Goal: Communication & Community: Answer question/provide support

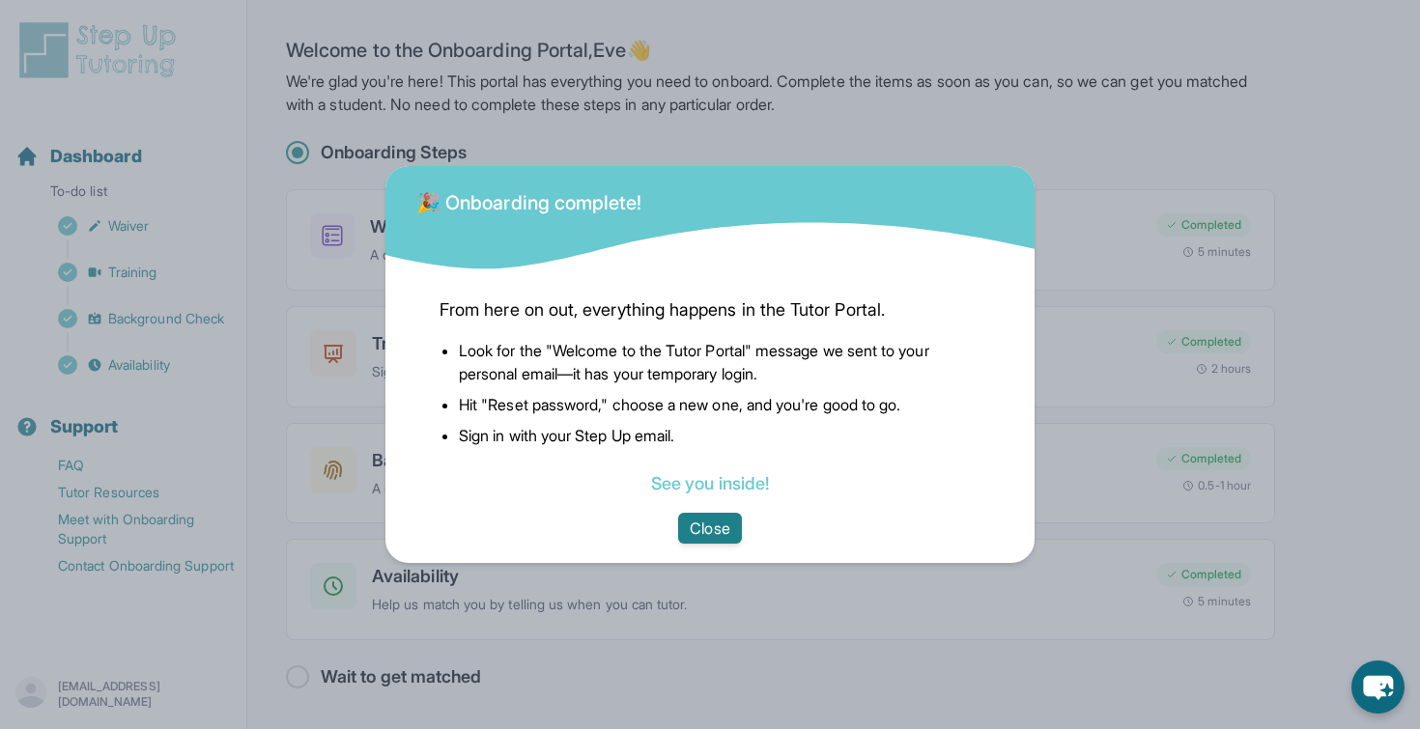
click at [728, 525] on button "Close" at bounding box center [709, 528] width 63 height 31
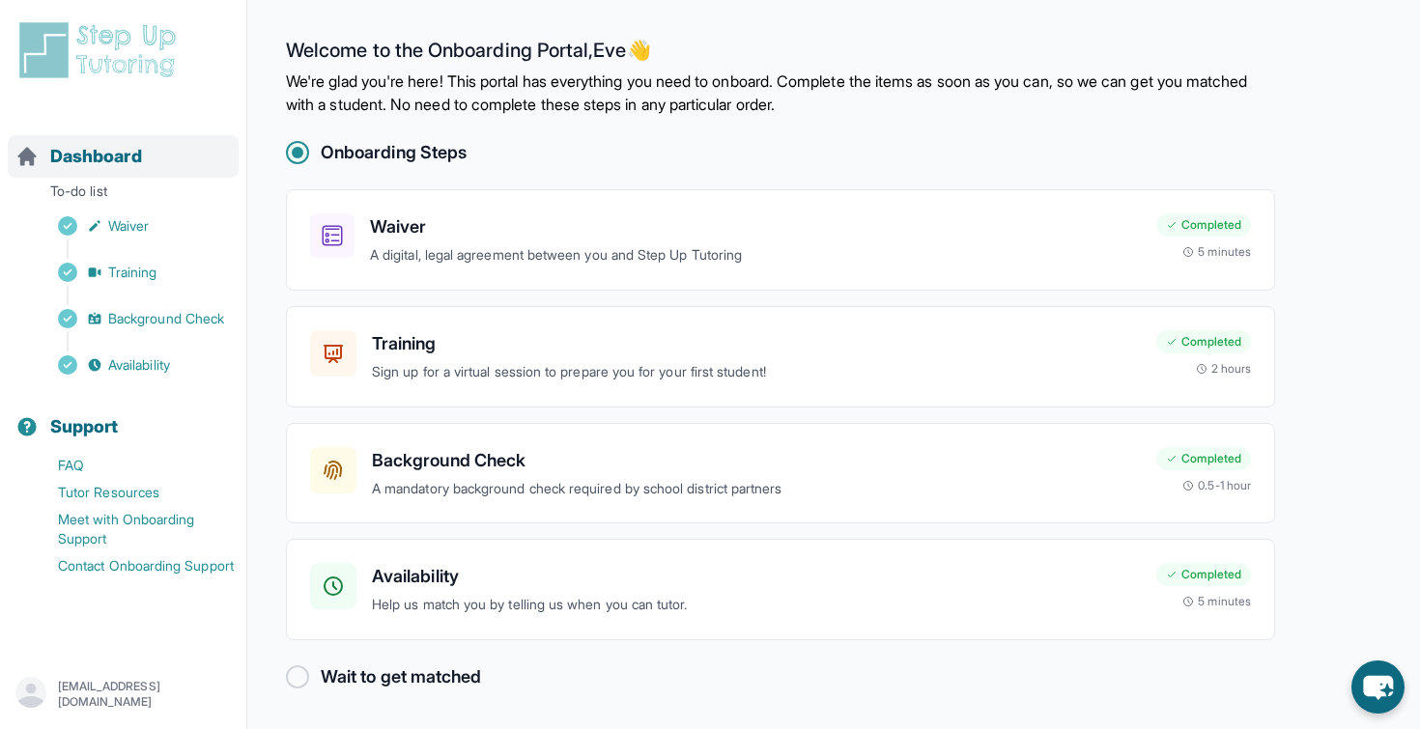
click at [117, 154] on span "Dashboard" at bounding box center [96, 156] width 92 height 27
click at [86, 154] on span "Dashboard" at bounding box center [96, 156] width 92 height 27
click at [95, 47] on img at bounding box center [101, 50] width 172 height 62
click at [109, 692] on p "avabeane01@gmail.com" at bounding box center [144, 694] width 173 height 31
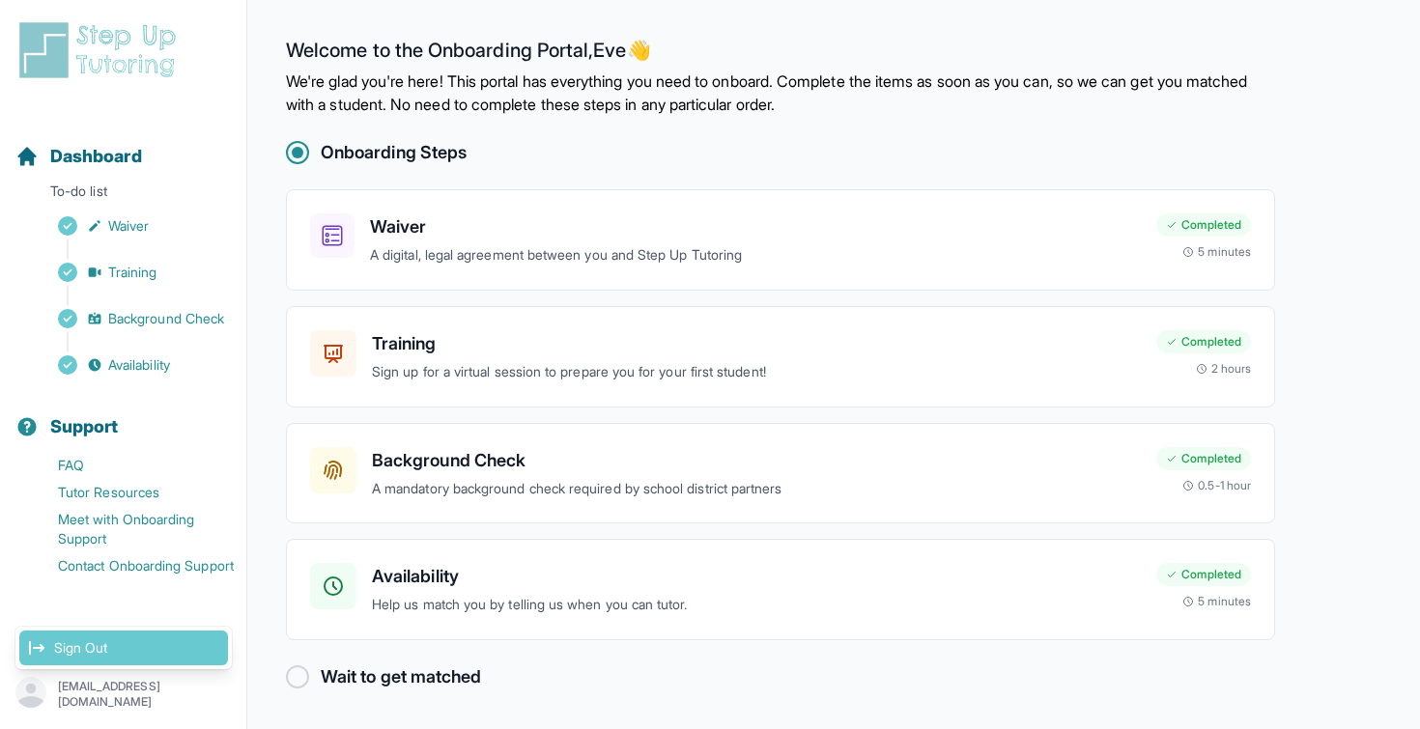
click at [62, 654] on link "Sign Out" at bounding box center [123, 648] width 209 height 35
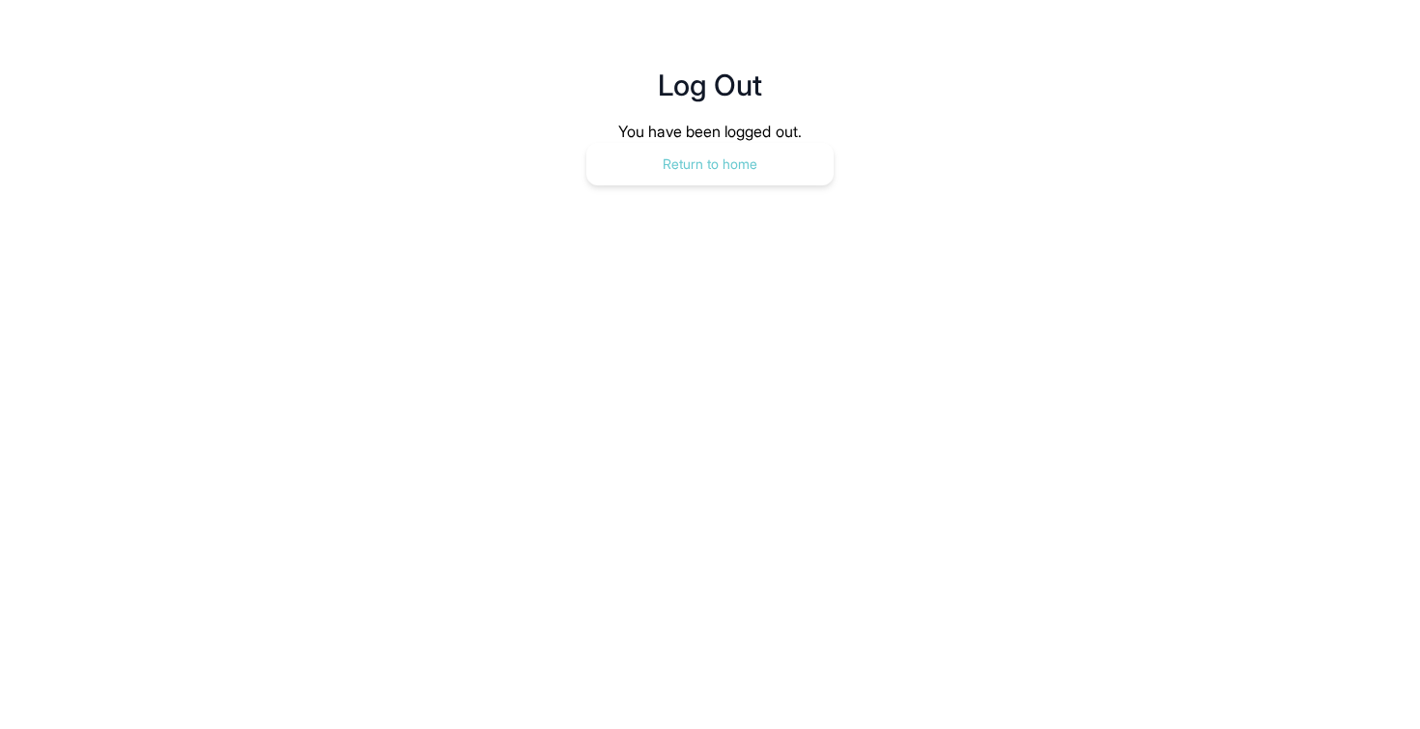
click at [737, 183] on button "Return to home" at bounding box center [709, 164] width 247 height 43
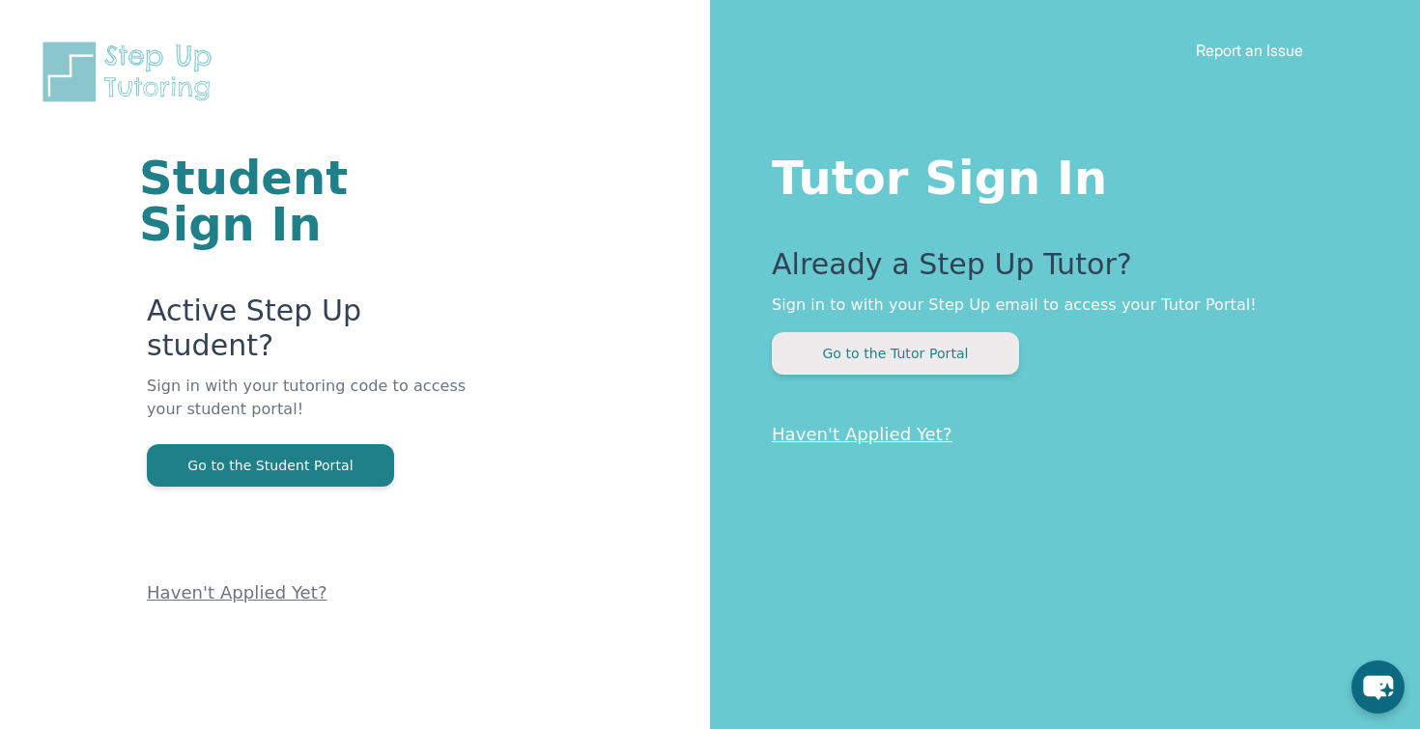
click at [930, 372] on button "Go to the Tutor Portal" at bounding box center [895, 353] width 247 height 43
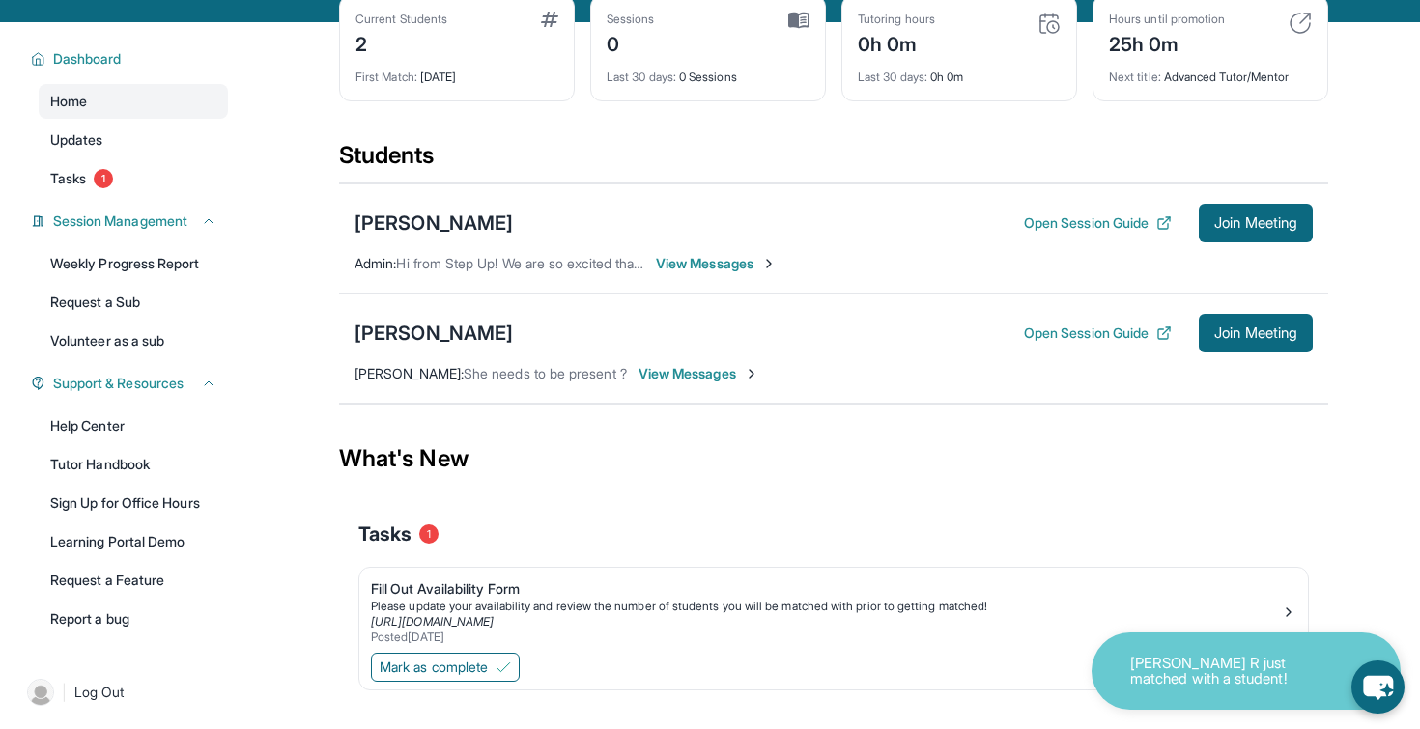
scroll to position [91, 0]
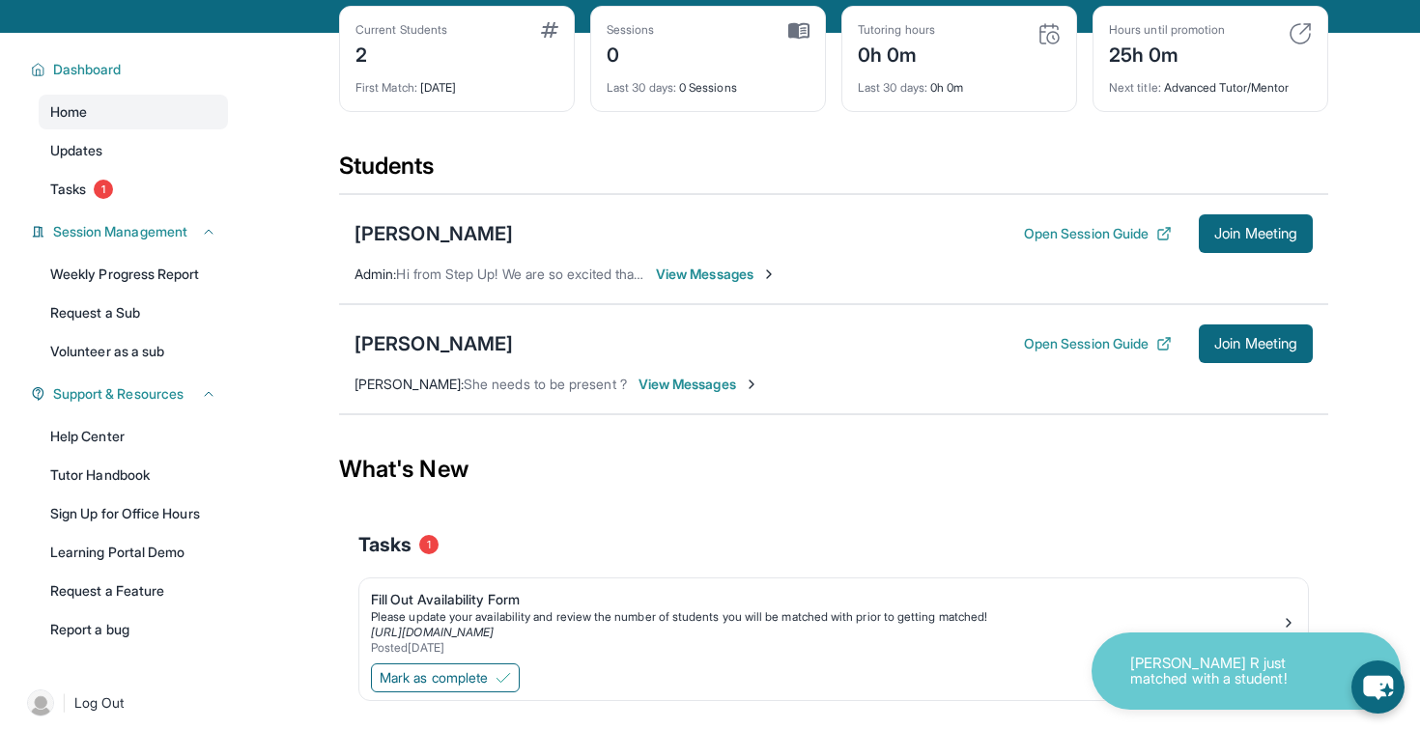
click at [710, 381] on span "View Messages" at bounding box center [698, 384] width 121 height 19
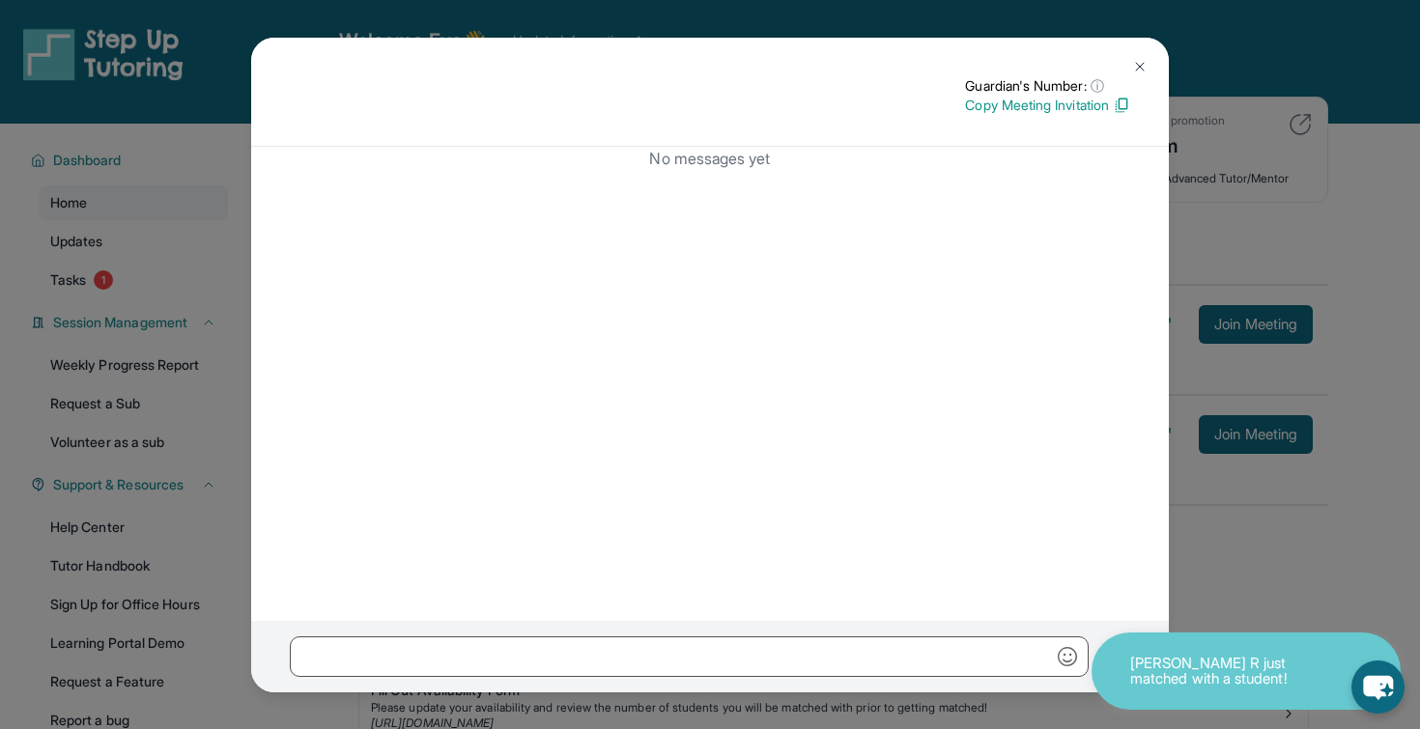
scroll to position [63, 0]
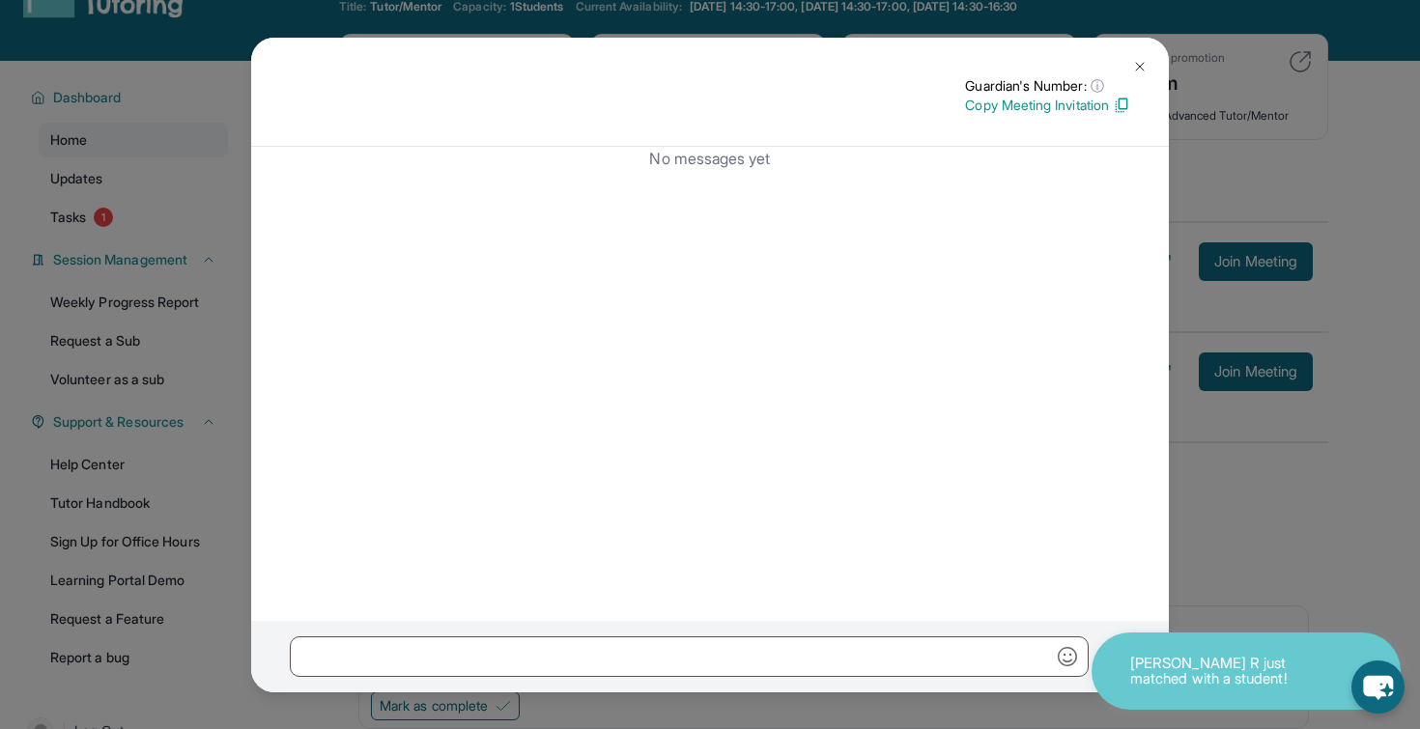
click at [1147, 68] on img at bounding box center [1139, 66] width 15 height 15
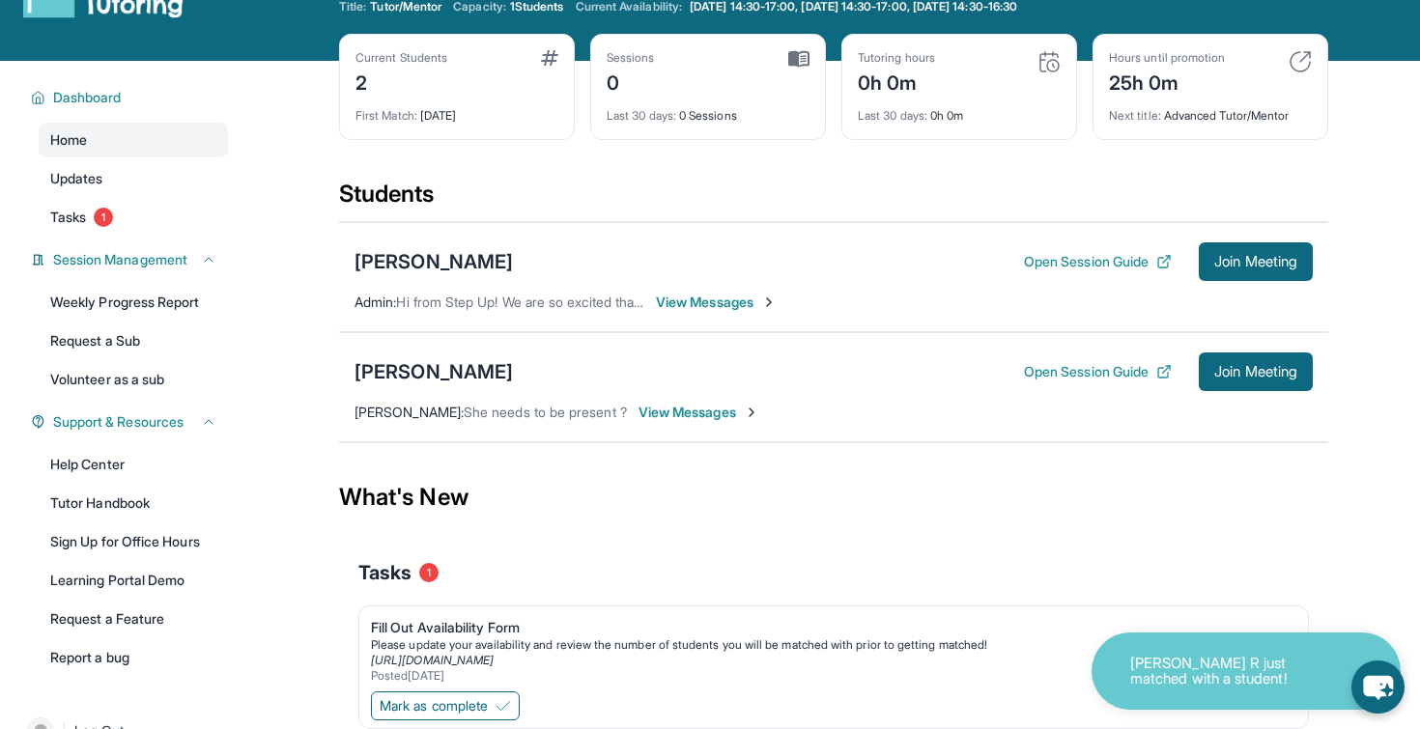
click at [677, 411] on span "View Messages" at bounding box center [698, 412] width 121 height 19
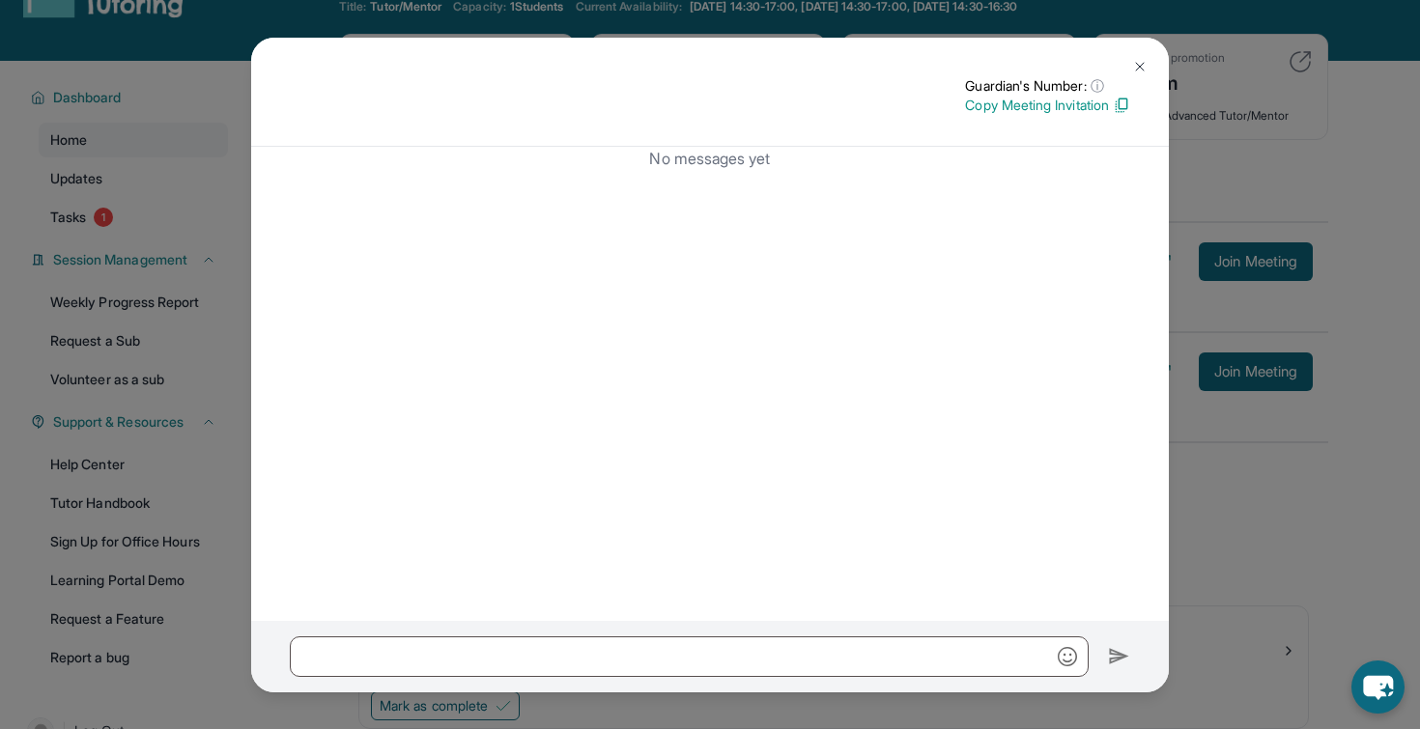
click at [1129, 55] on button at bounding box center [1139, 66] width 39 height 39
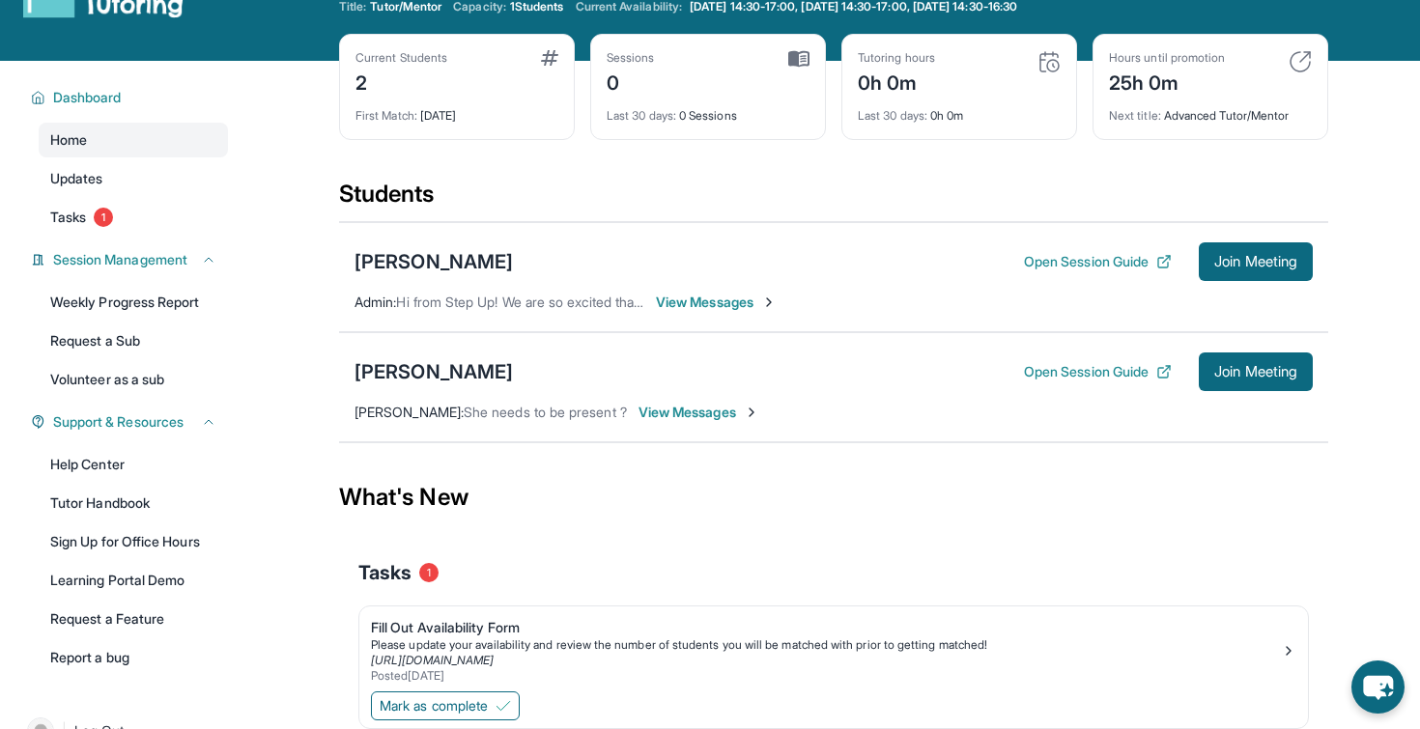
click at [712, 298] on span "View Messages" at bounding box center [716, 302] width 121 height 19
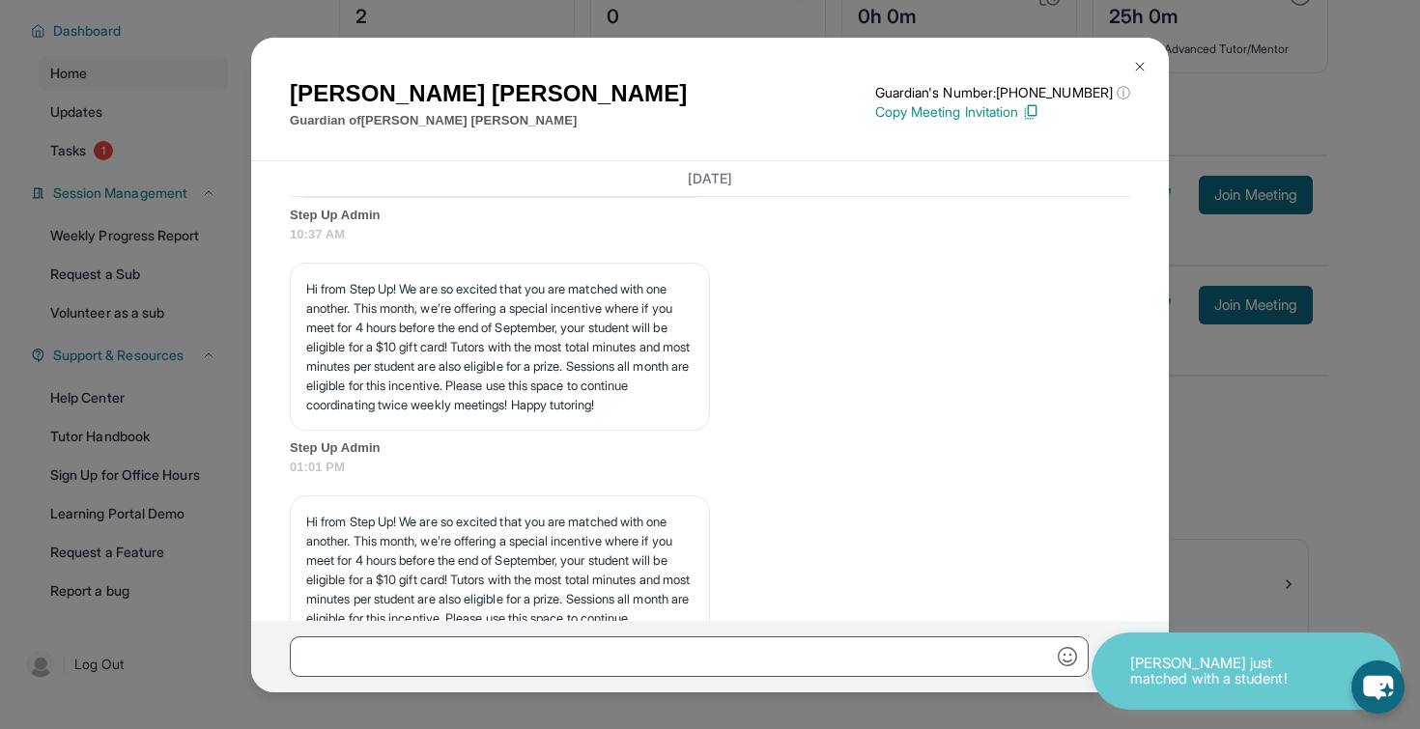
scroll to position [1524, 0]
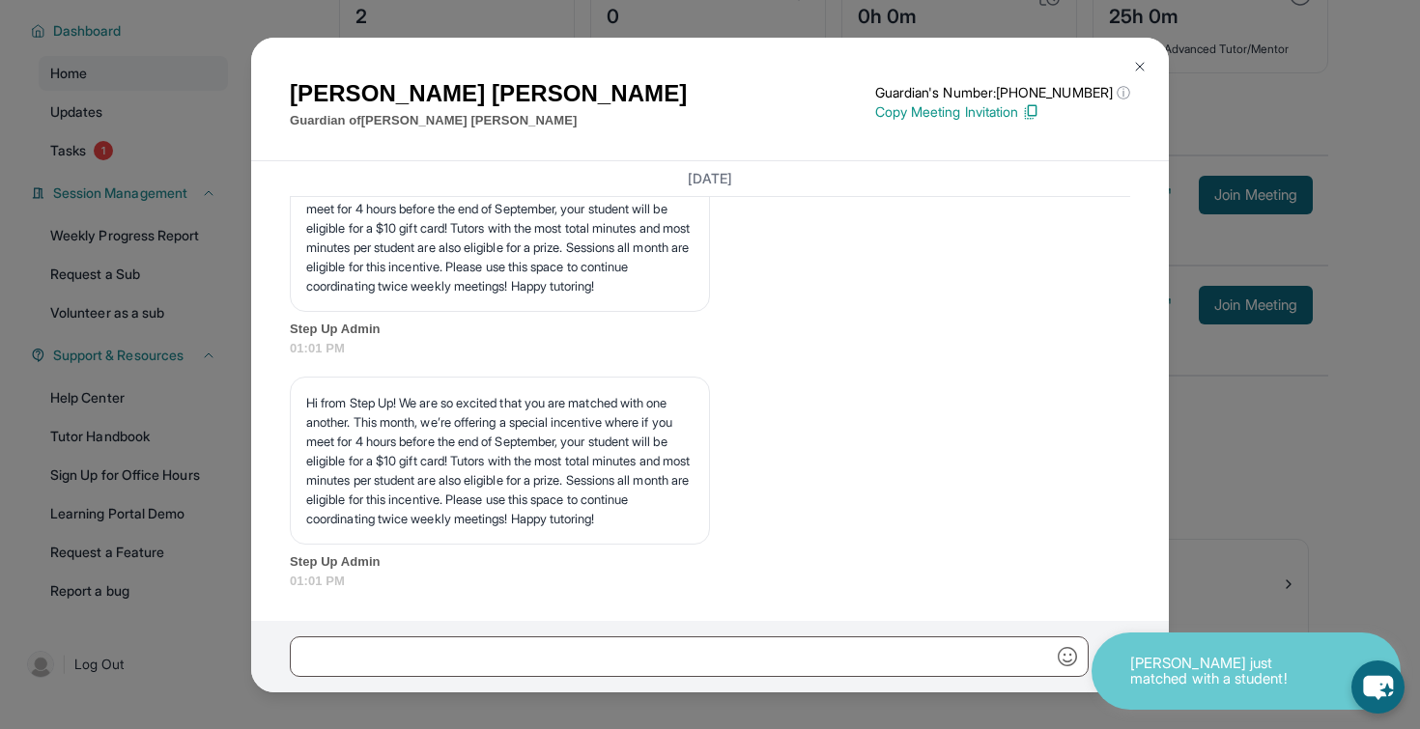
click at [1145, 67] on img at bounding box center [1139, 66] width 15 height 15
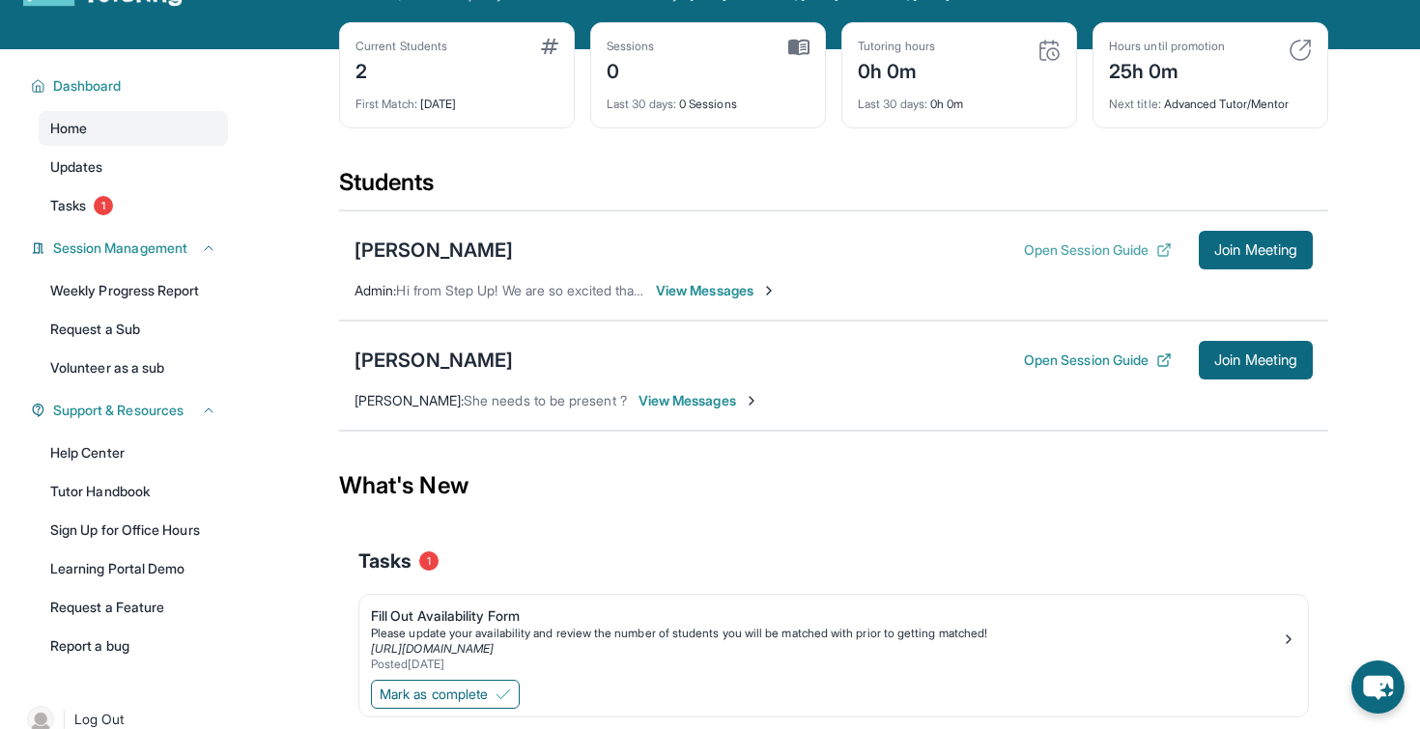
scroll to position [61, 0]
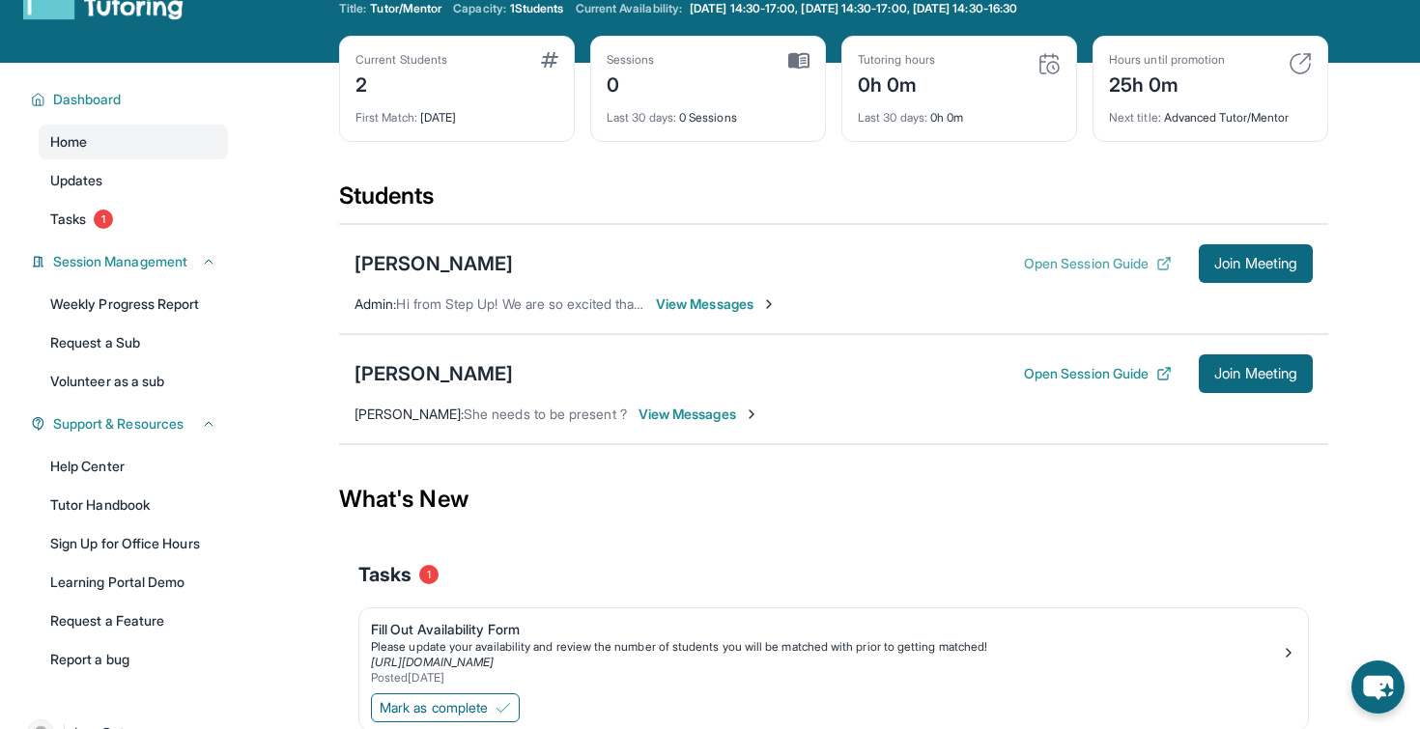
click at [1087, 259] on button "Open Session Guide" at bounding box center [1098, 263] width 148 height 19
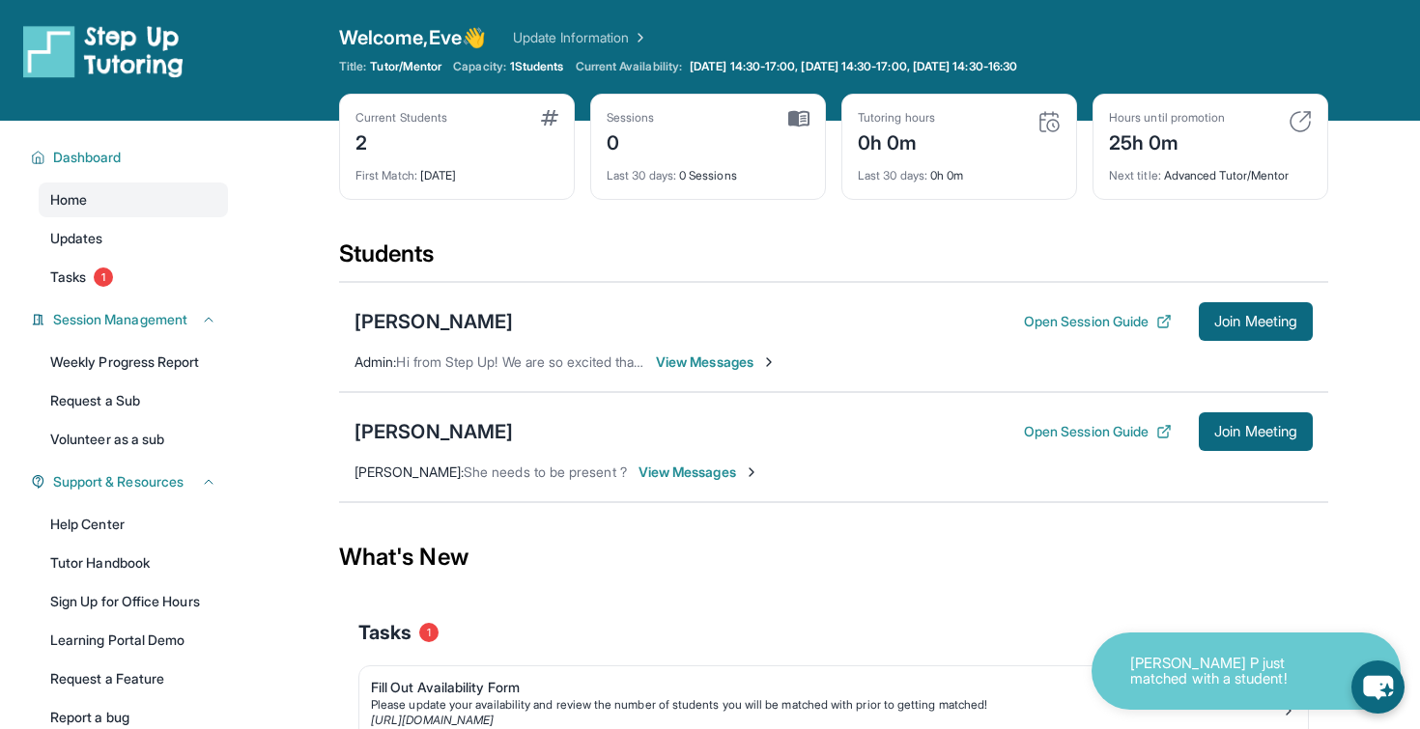
scroll to position [0, 0]
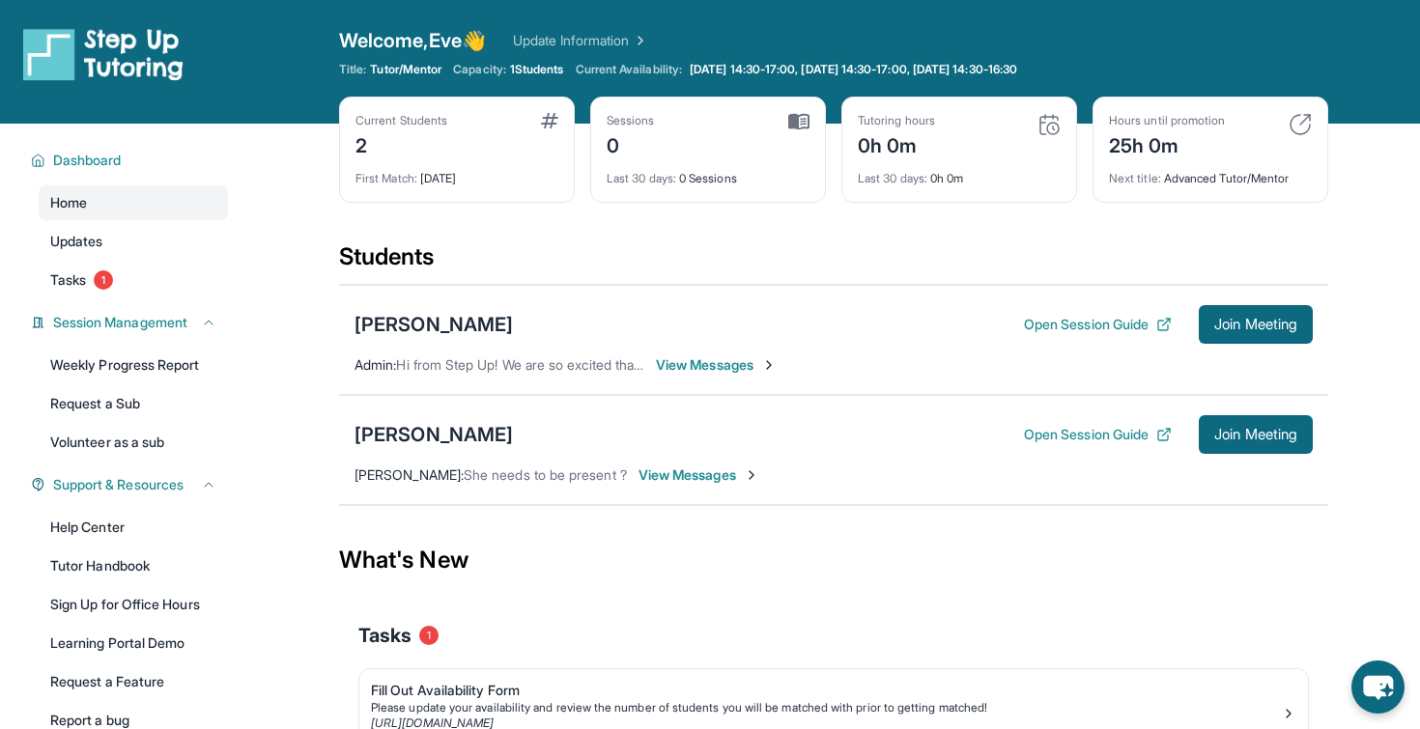
click at [744, 367] on span "View Messages" at bounding box center [716, 364] width 121 height 19
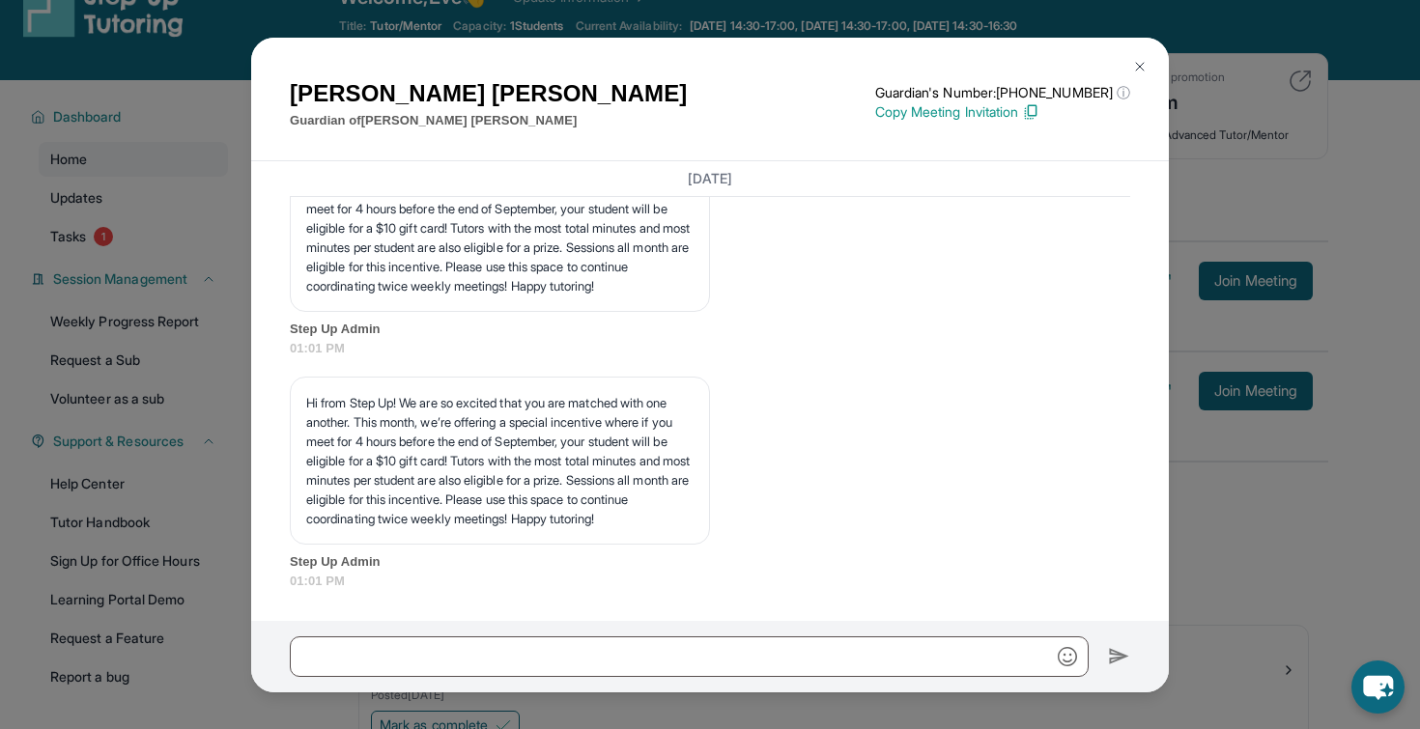
scroll to position [136, 0]
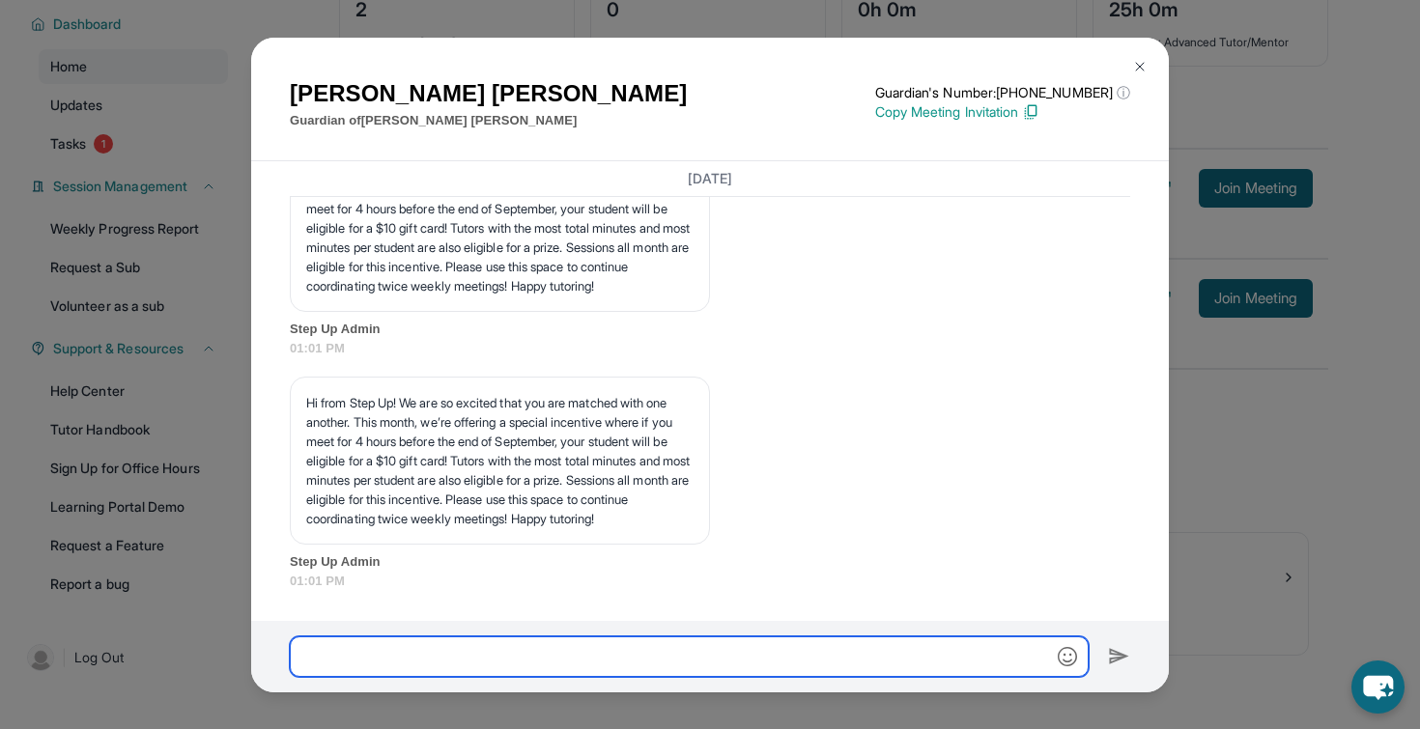
click at [635, 661] on input "text" at bounding box center [689, 657] width 799 height 41
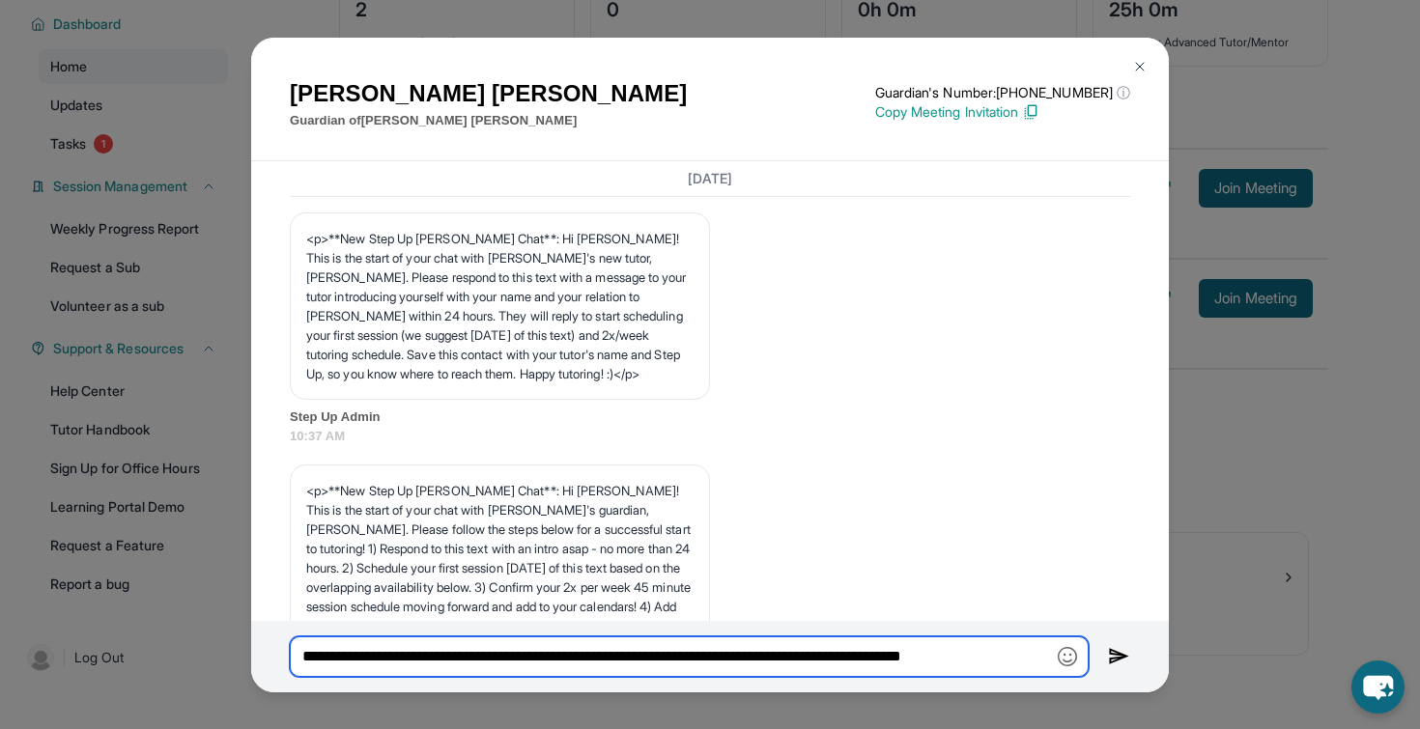
scroll to position [0, 11]
type input "**********"
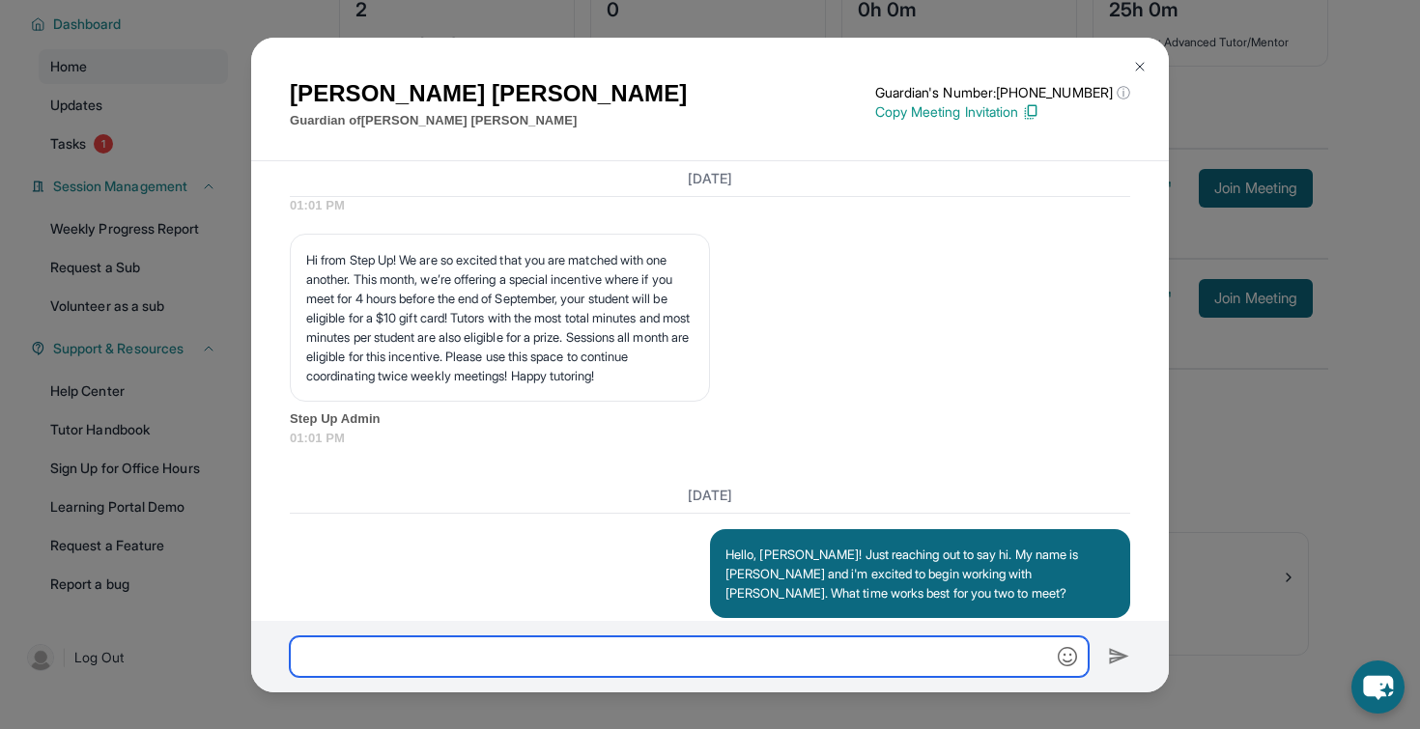
scroll to position [1722, 0]
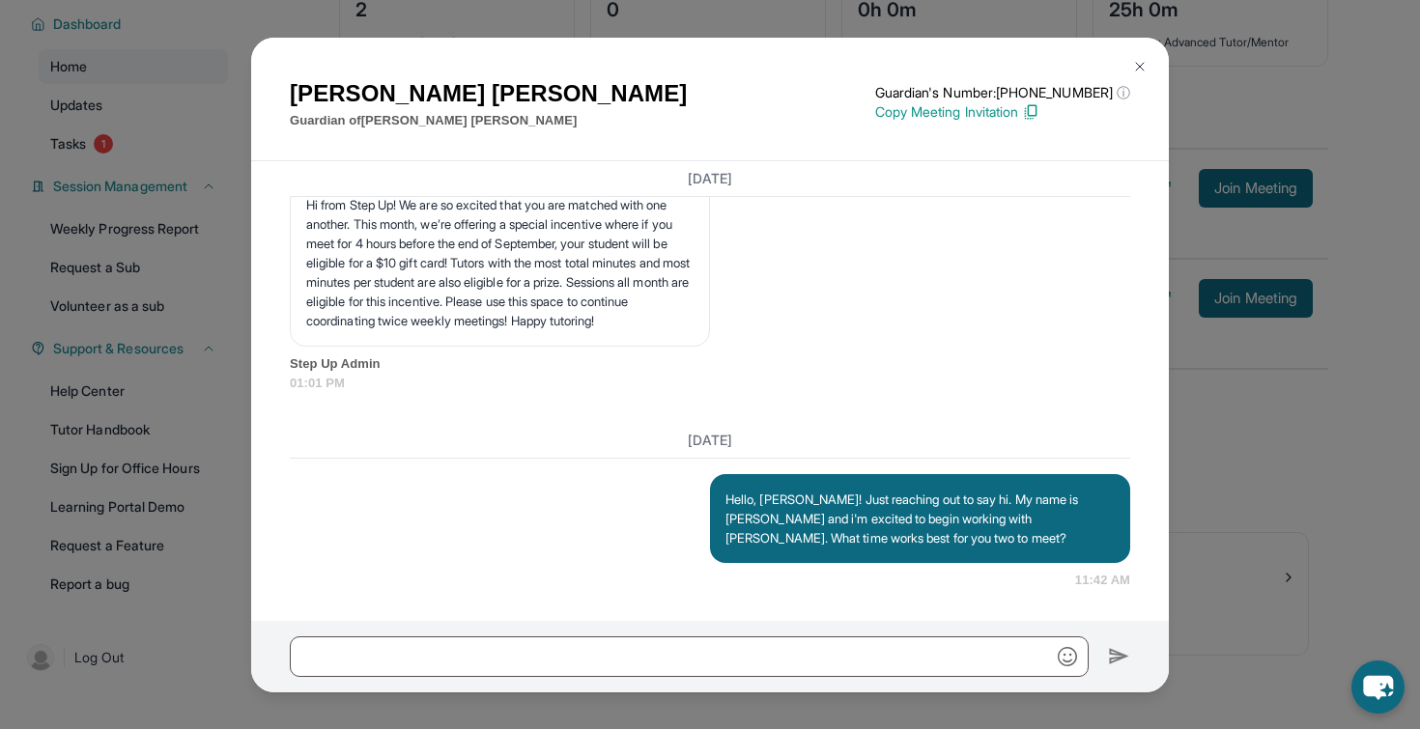
click at [1143, 60] on img at bounding box center [1139, 66] width 15 height 15
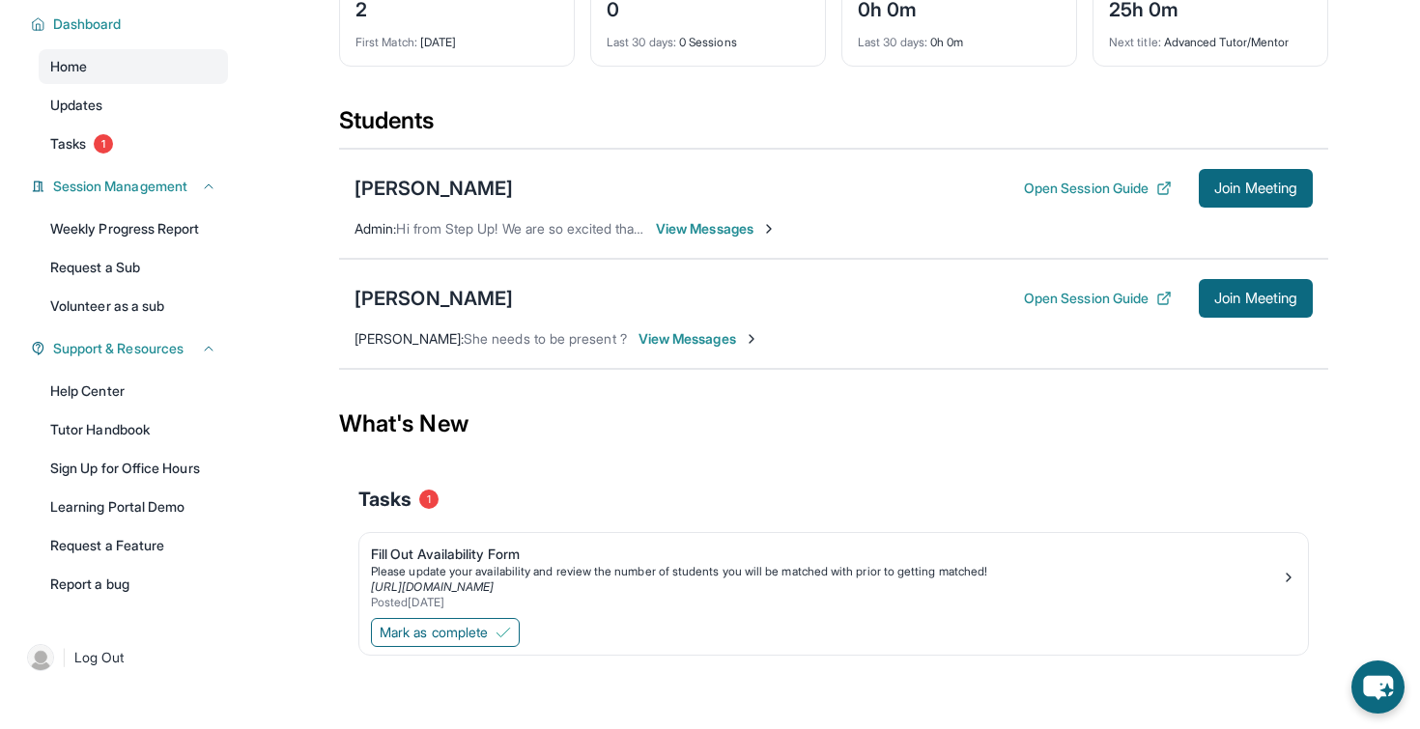
click at [705, 333] on span "View Messages" at bounding box center [698, 338] width 121 height 19
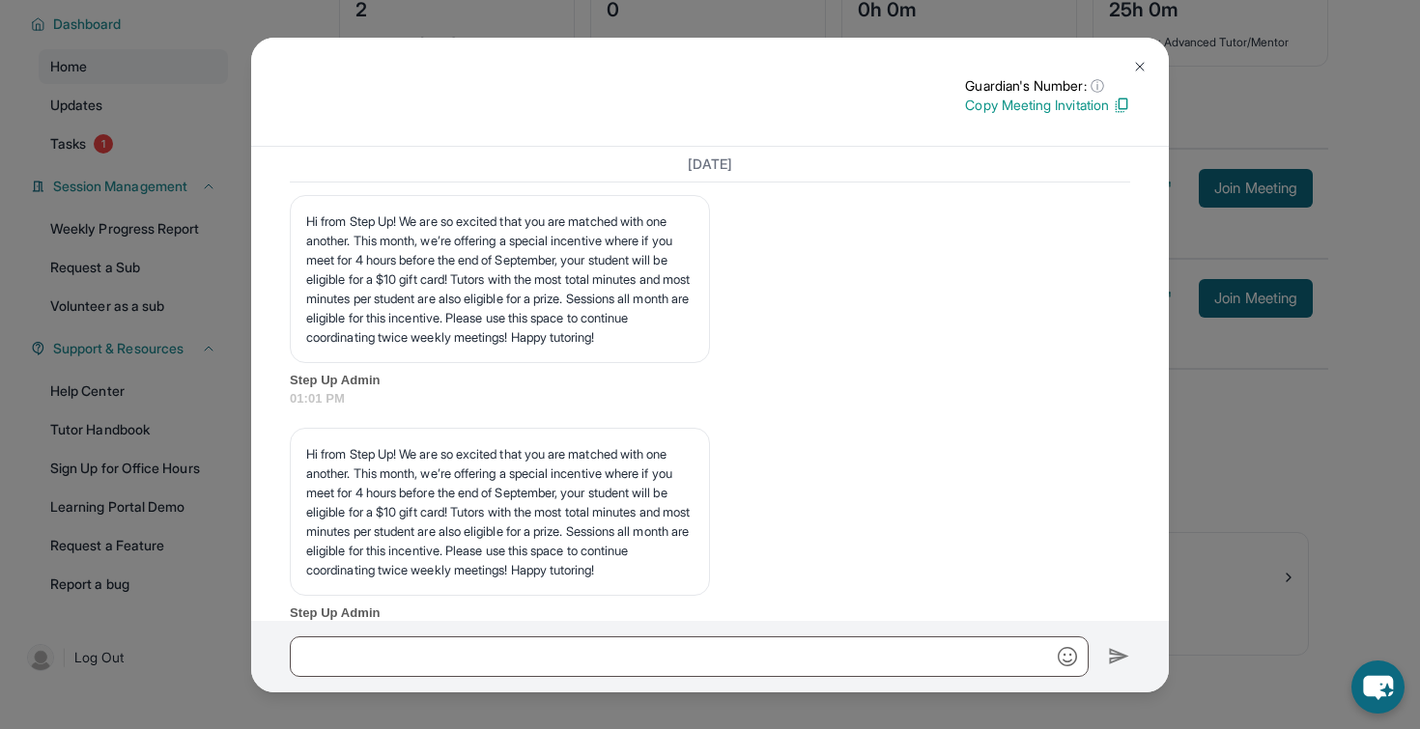
scroll to position [1707, 0]
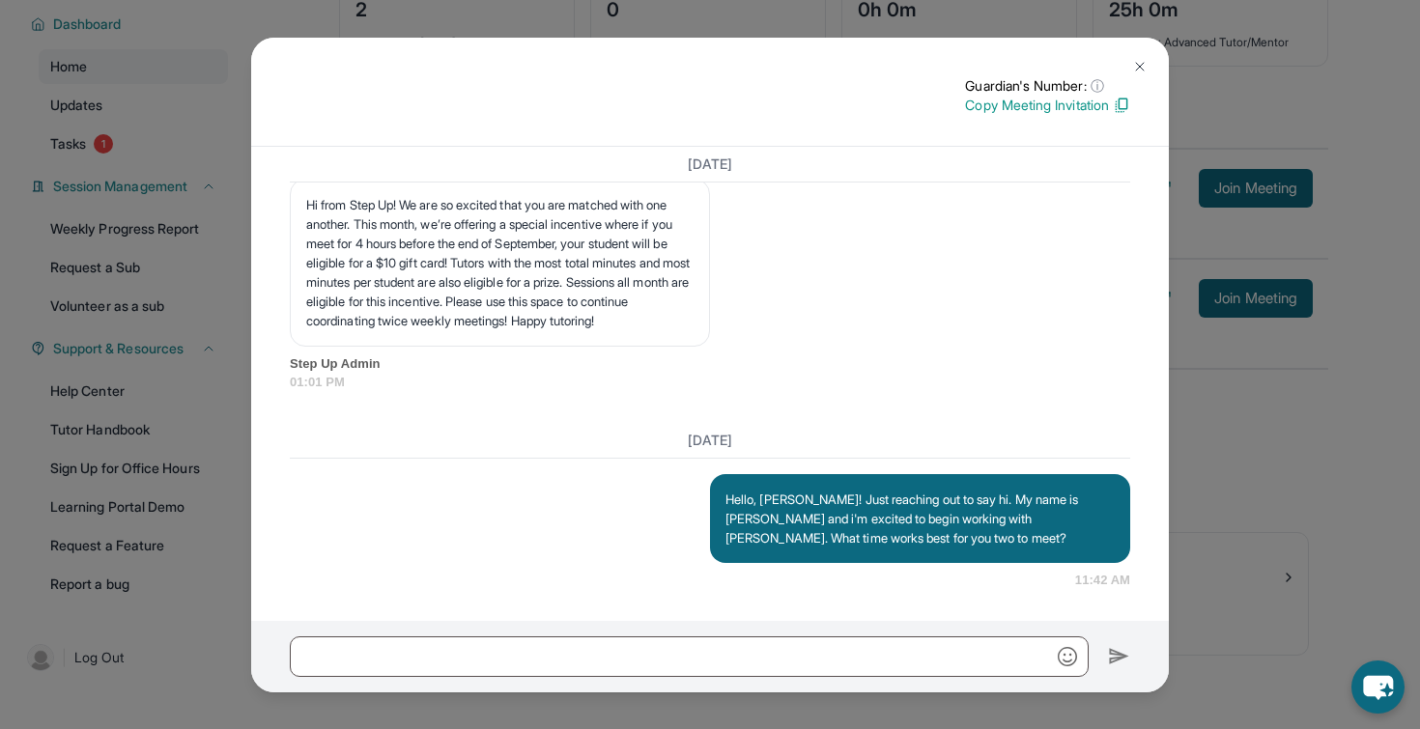
click at [1132, 62] on img at bounding box center [1139, 66] width 15 height 15
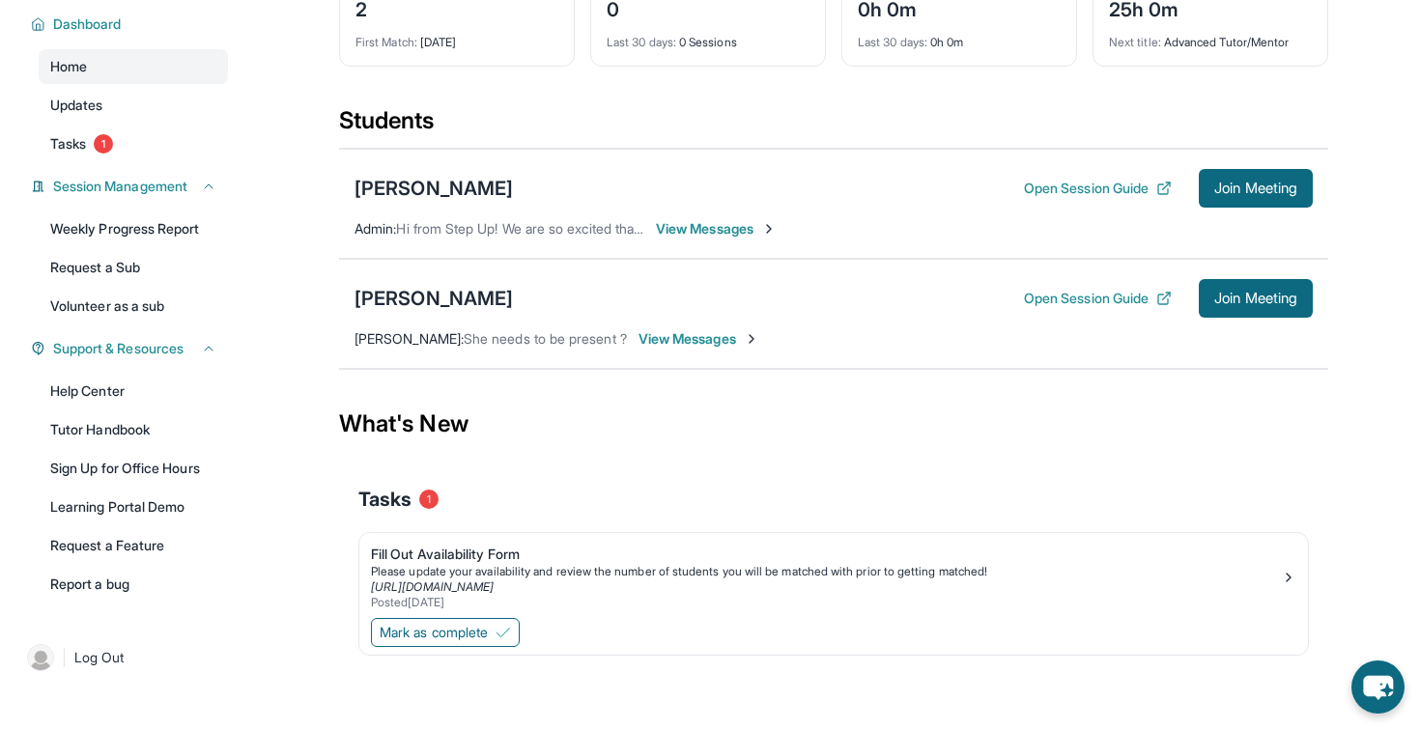
click at [729, 226] on span "View Messages" at bounding box center [716, 228] width 121 height 19
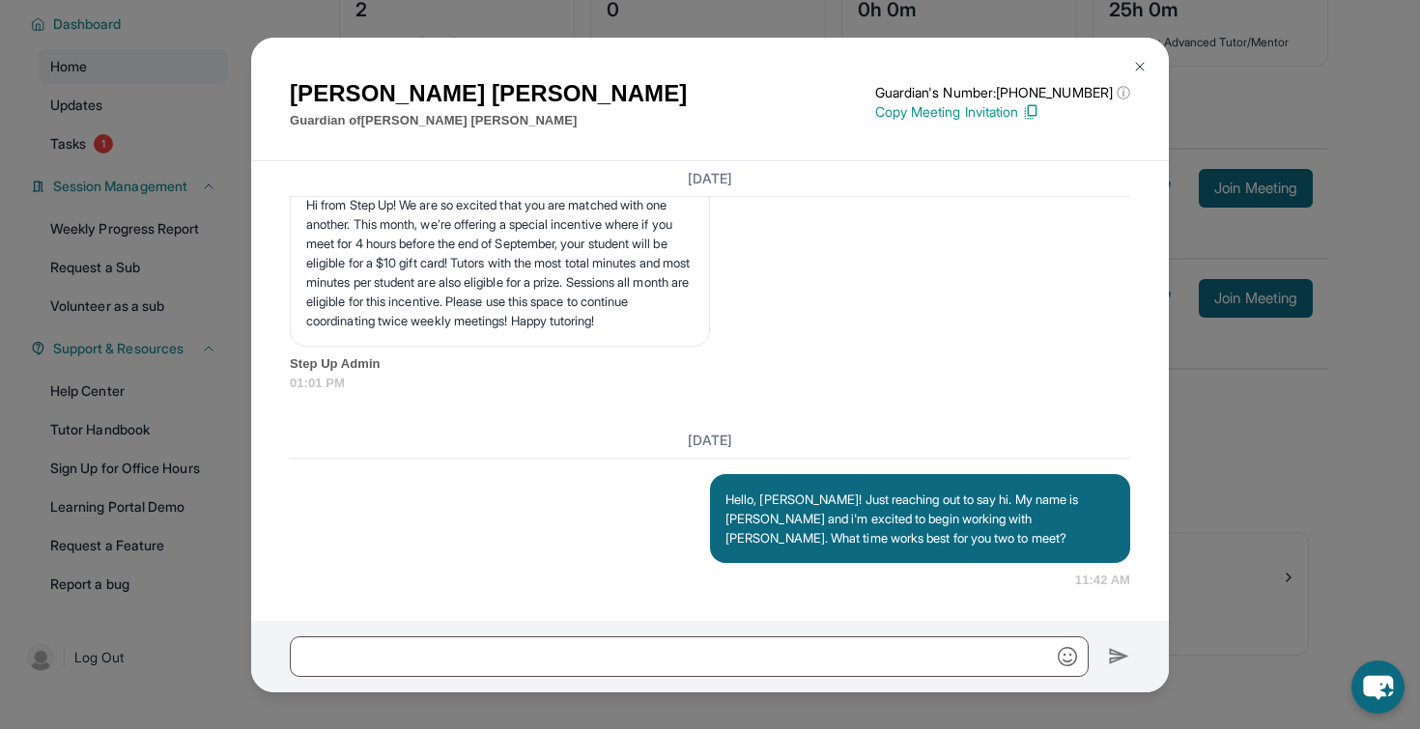
scroll to position [1722, 0]
click at [1144, 64] on img at bounding box center [1139, 66] width 15 height 15
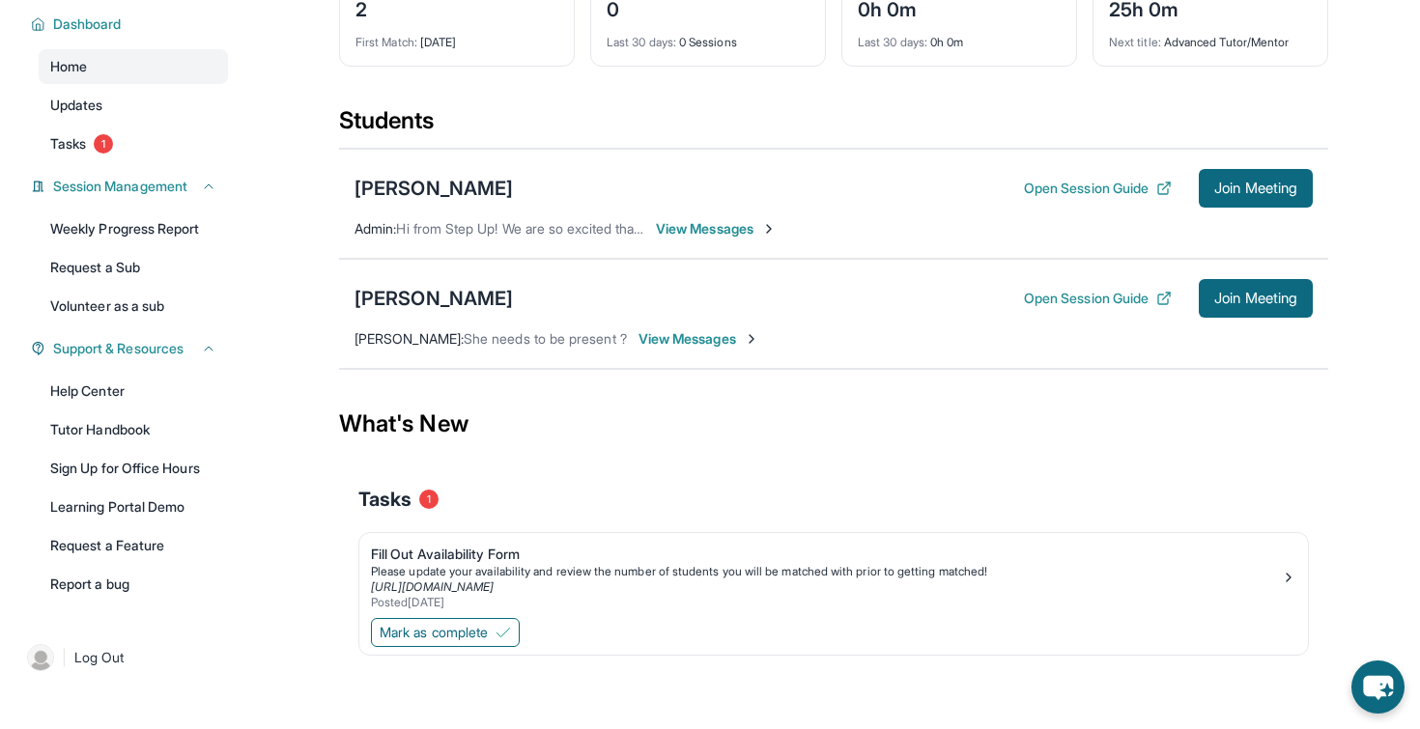
click at [666, 338] on span "View Messages" at bounding box center [698, 338] width 121 height 19
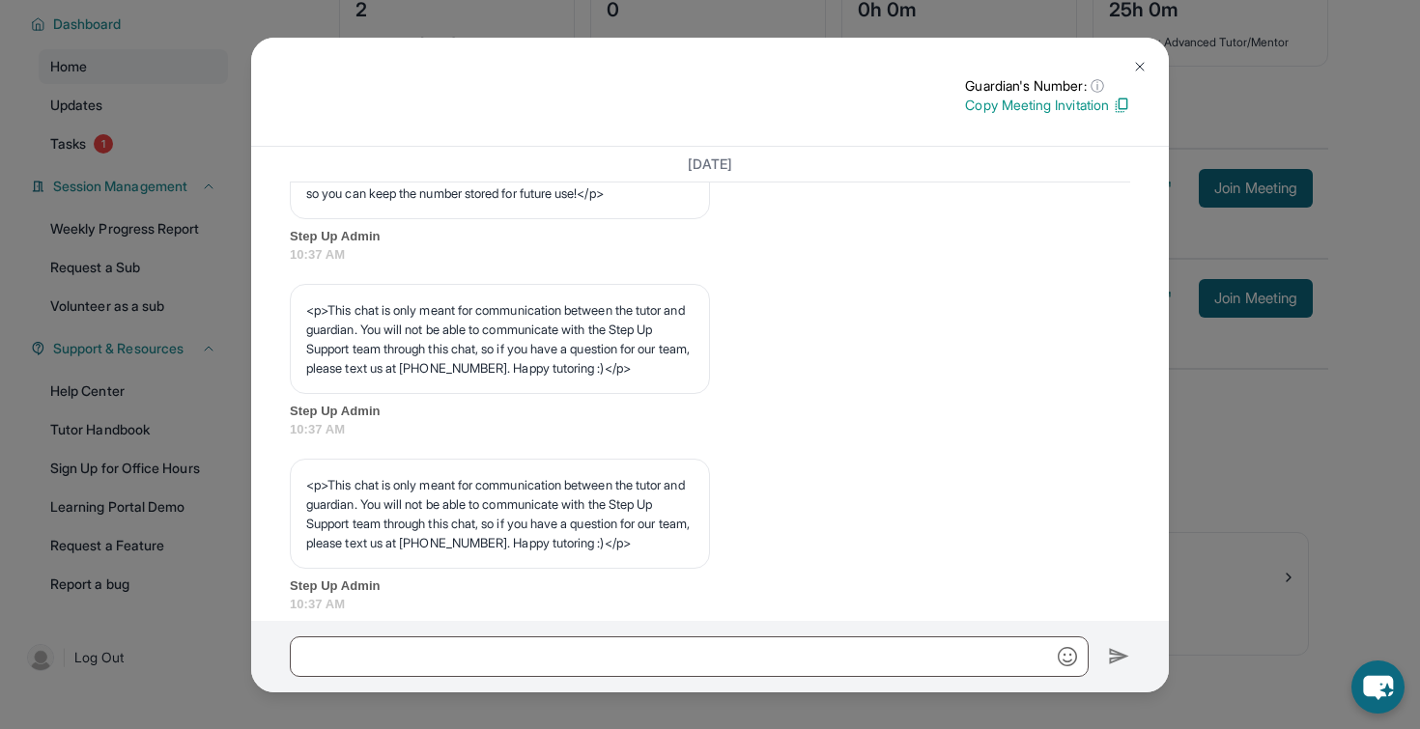
scroll to position [0, 0]
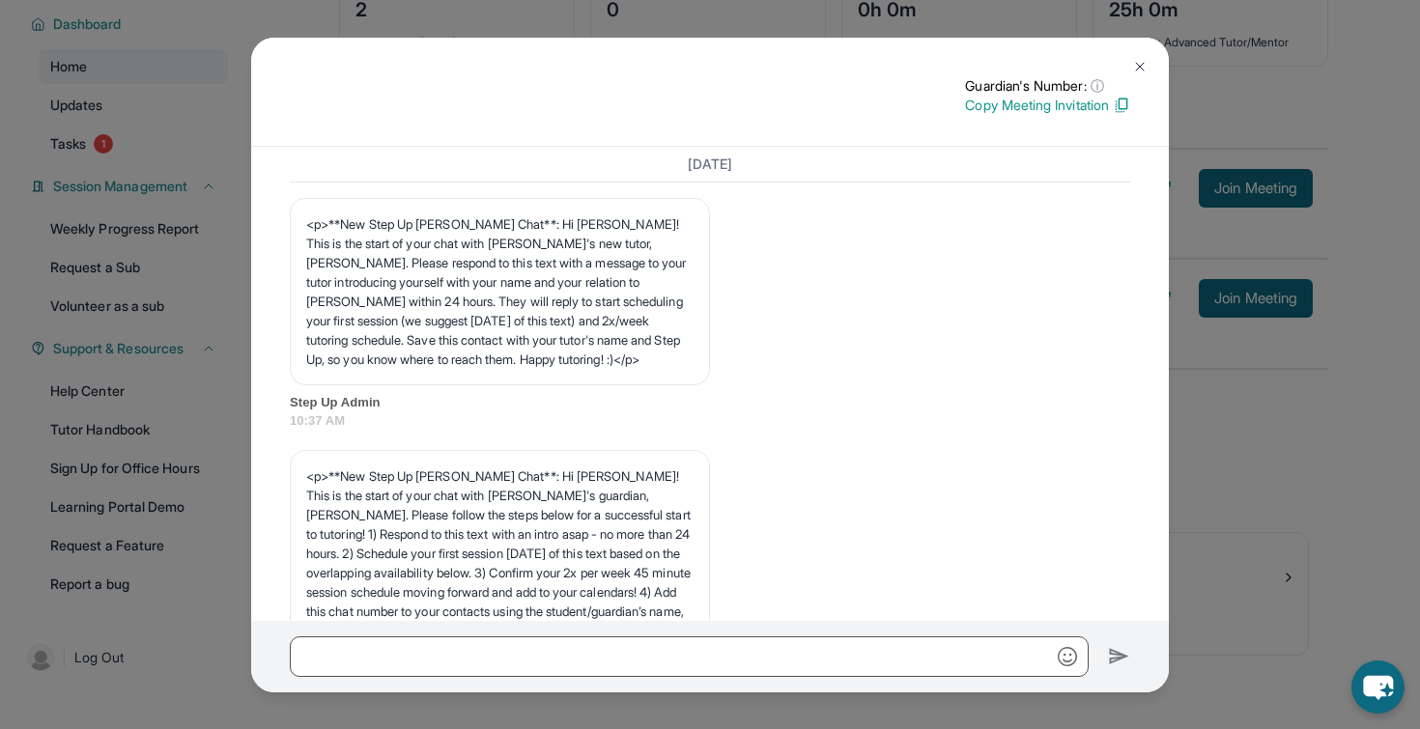
click at [1130, 65] on button at bounding box center [1139, 66] width 39 height 39
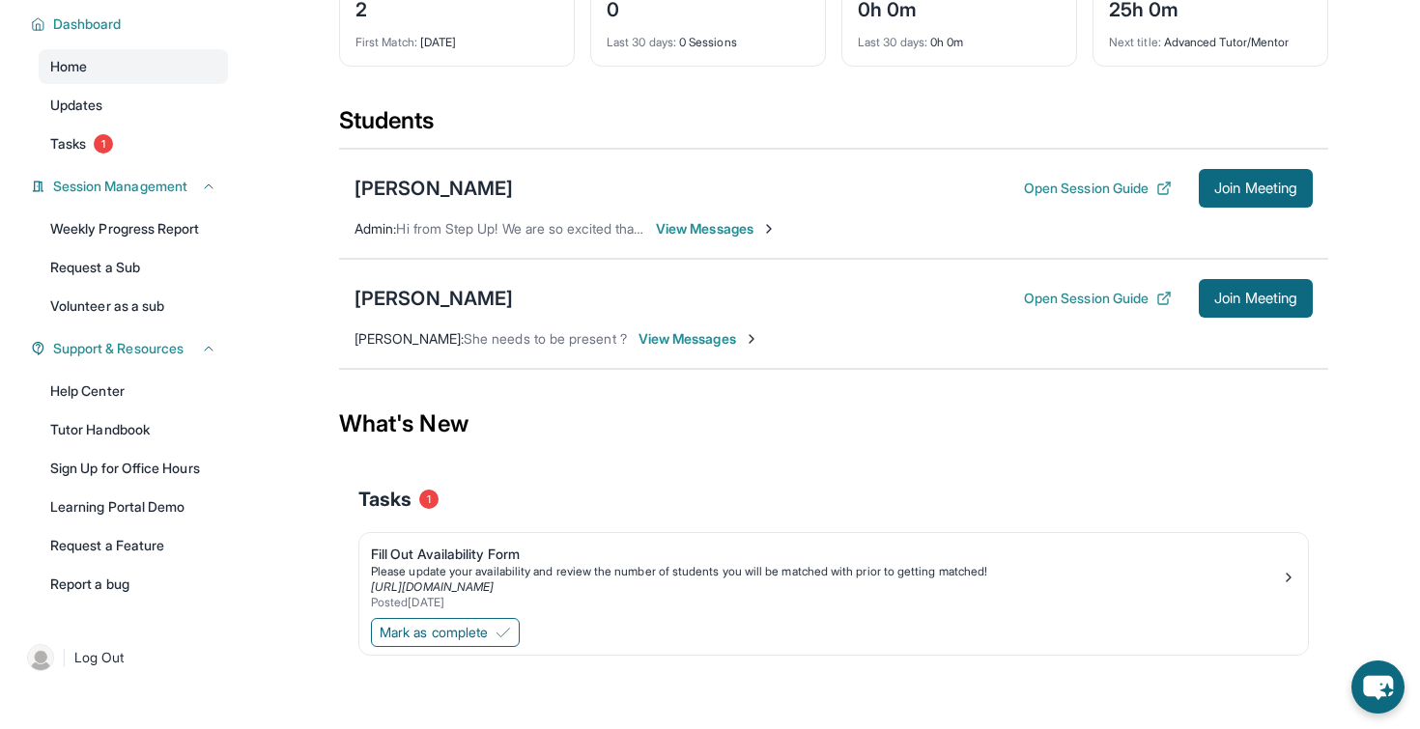
click at [549, 351] on div "Jade Florez Open Session Guide Join Meeting Julieth Cuervo : She needs to be pr…" at bounding box center [833, 314] width 989 height 110
click at [737, 338] on span "View Messages" at bounding box center [698, 338] width 121 height 19
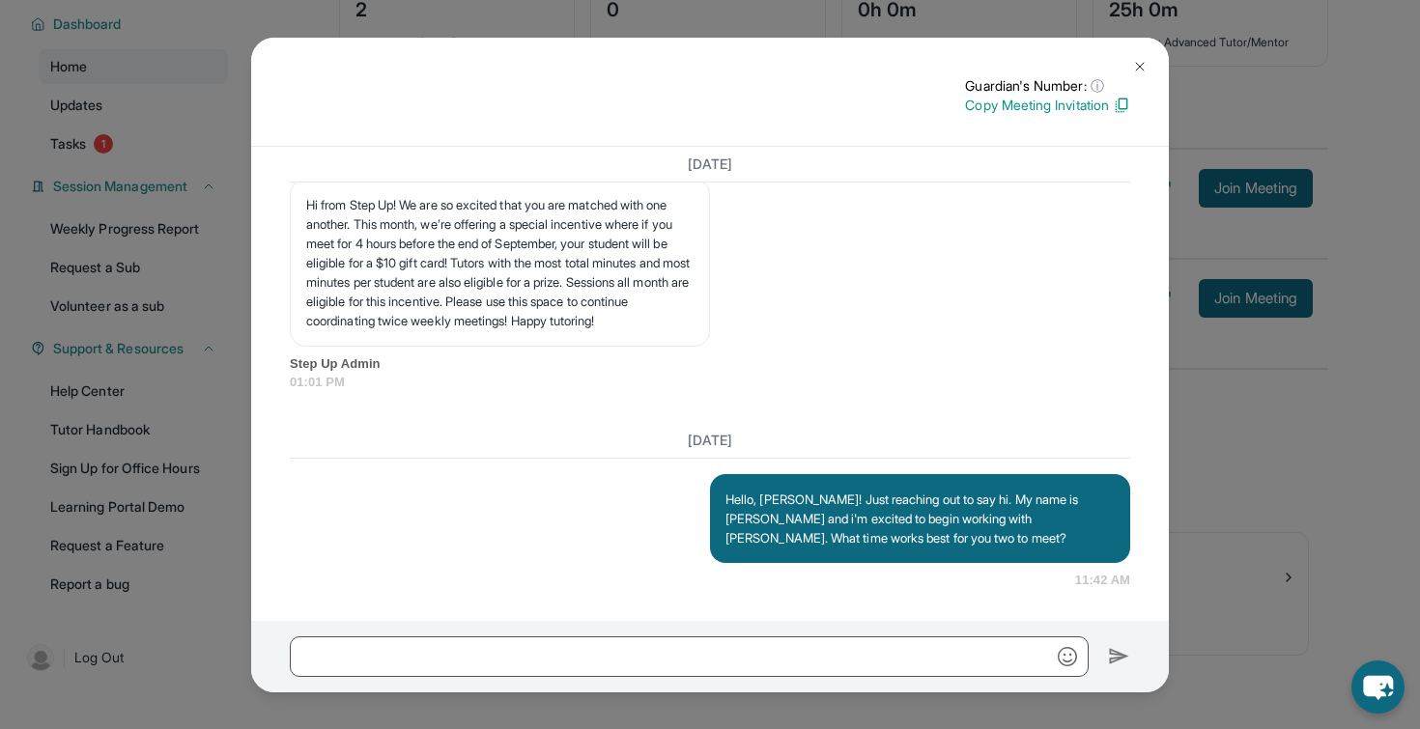
scroll to position [1707, 0]
click at [802, 542] on p "Hello, Andrea! Just reaching out to say hi. My name is Eve and i'm excited to b…" at bounding box center [919, 519] width 389 height 58
click at [906, 545] on p "Hello, Andrea! Just reaching out to say hi. My name is Eve and i'm excited to b…" at bounding box center [919, 519] width 389 height 58
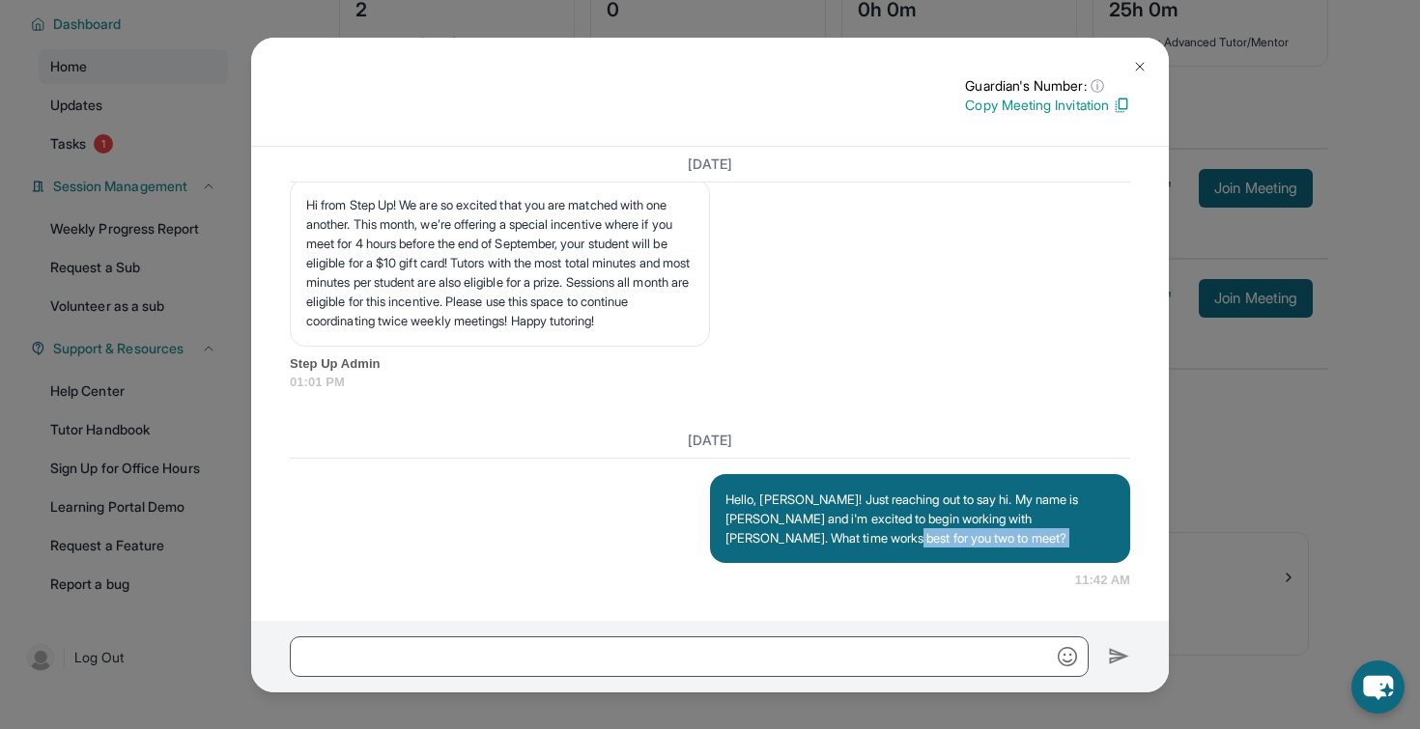
click at [1145, 65] on img at bounding box center [1139, 66] width 15 height 15
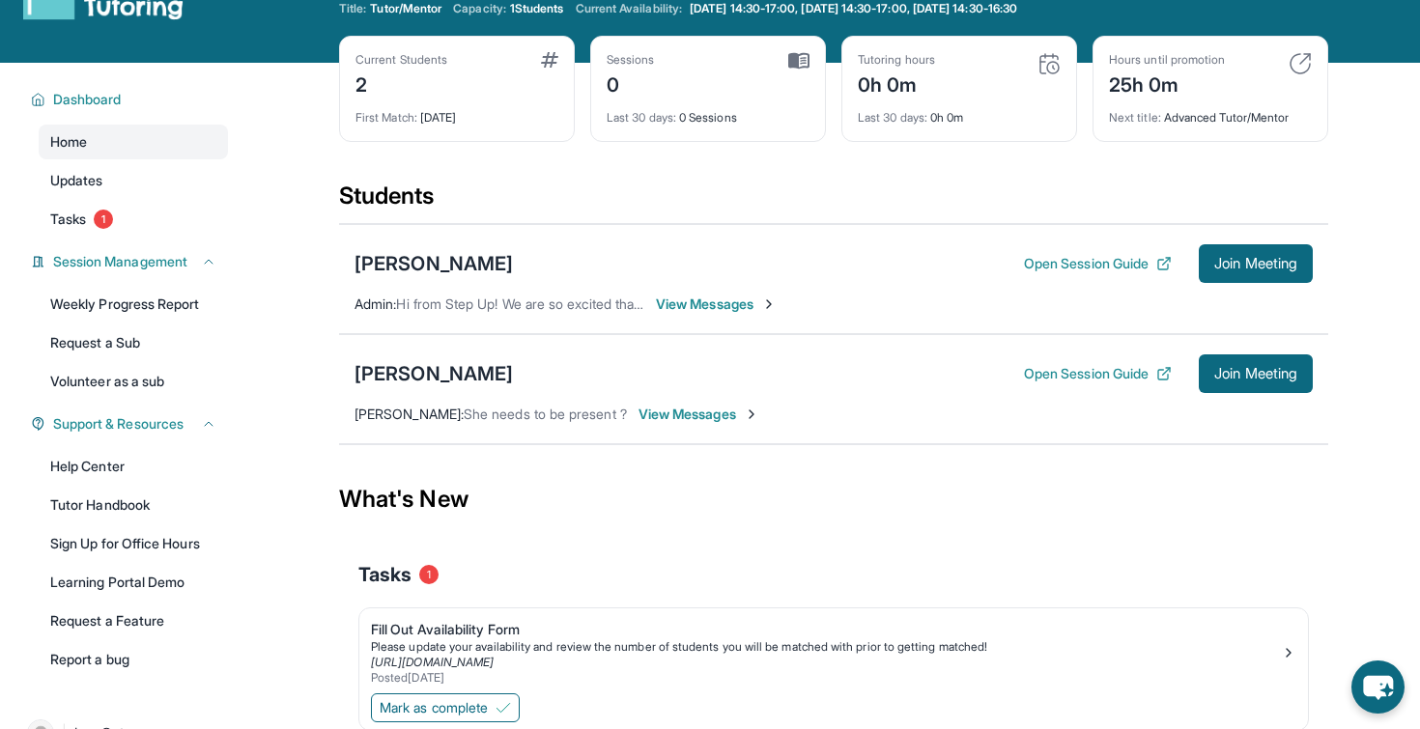
scroll to position [0, 0]
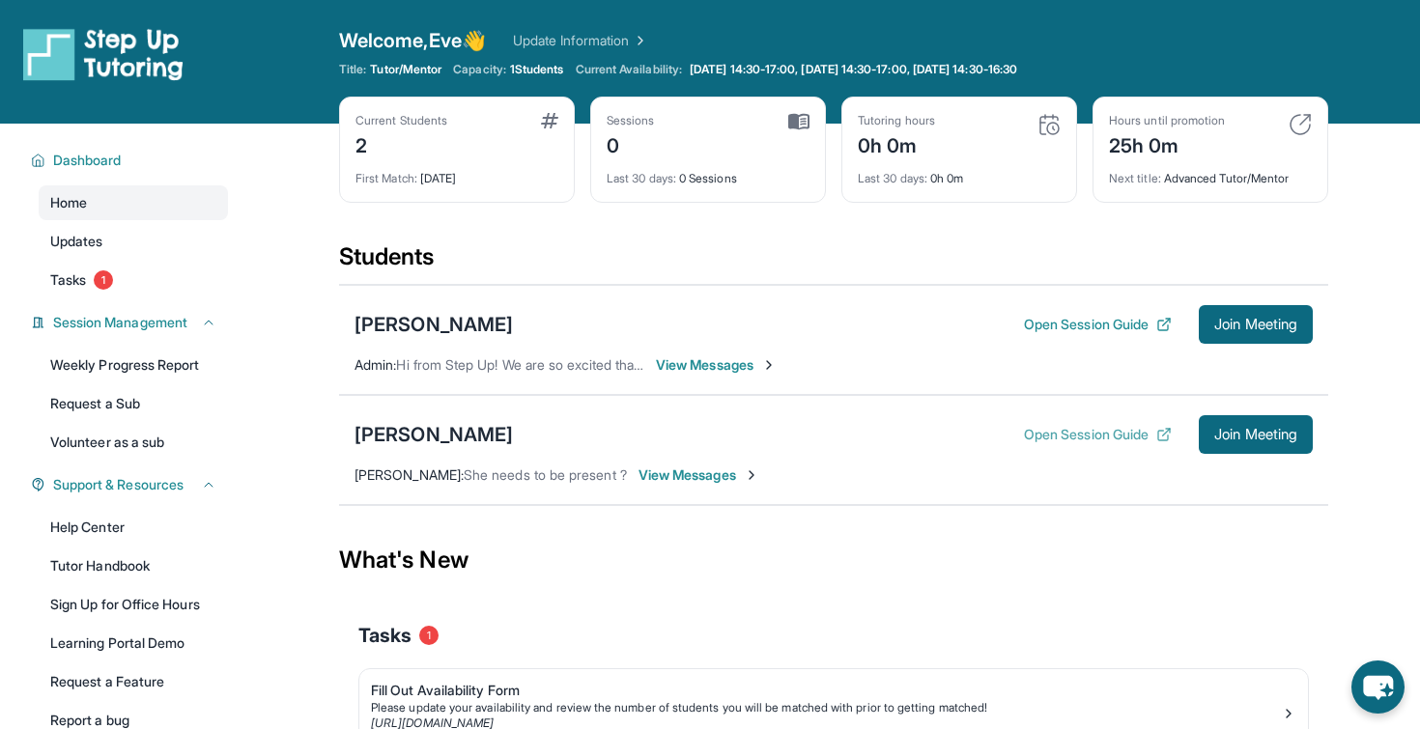
click at [1080, 433] on button "Open Session Guide" at bounding box center [1098, 434] width 148 height 19
